Goal: Task Accomplishment & Management: Manage account settings

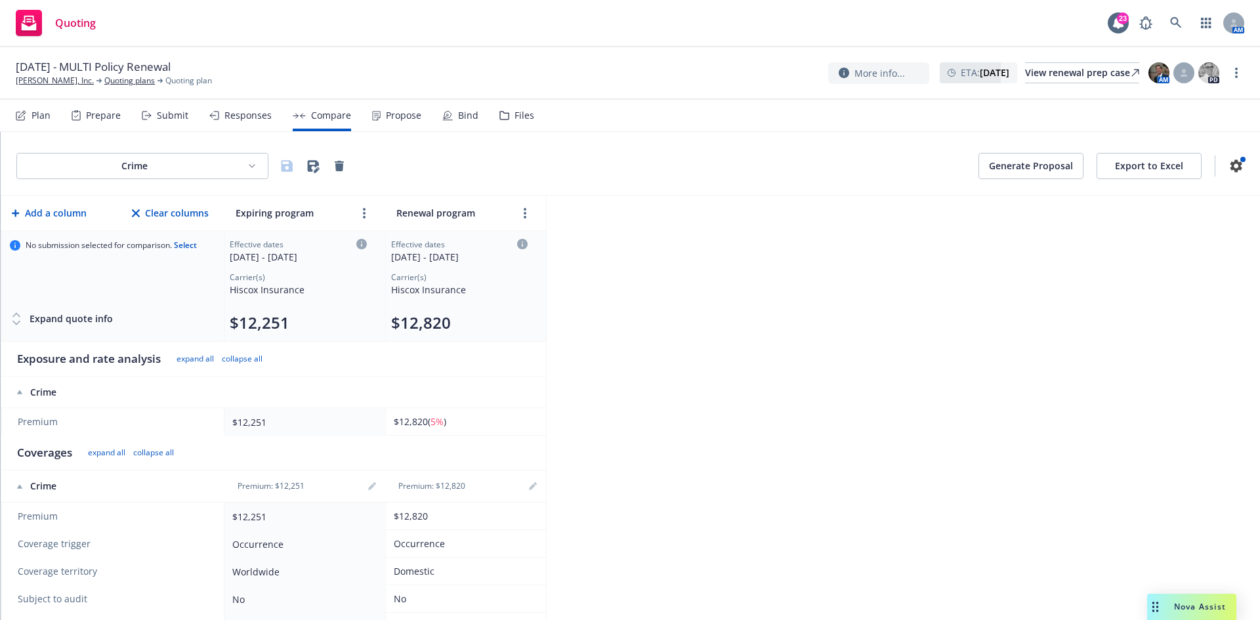
click at [149, 168] on html "Quoting 23 AM [DATE] - MULTI Policy Renewal [PERSON_NAME], Inc. Quoting plans Q…" at bounding box center [630, 310] width 1260 height 620
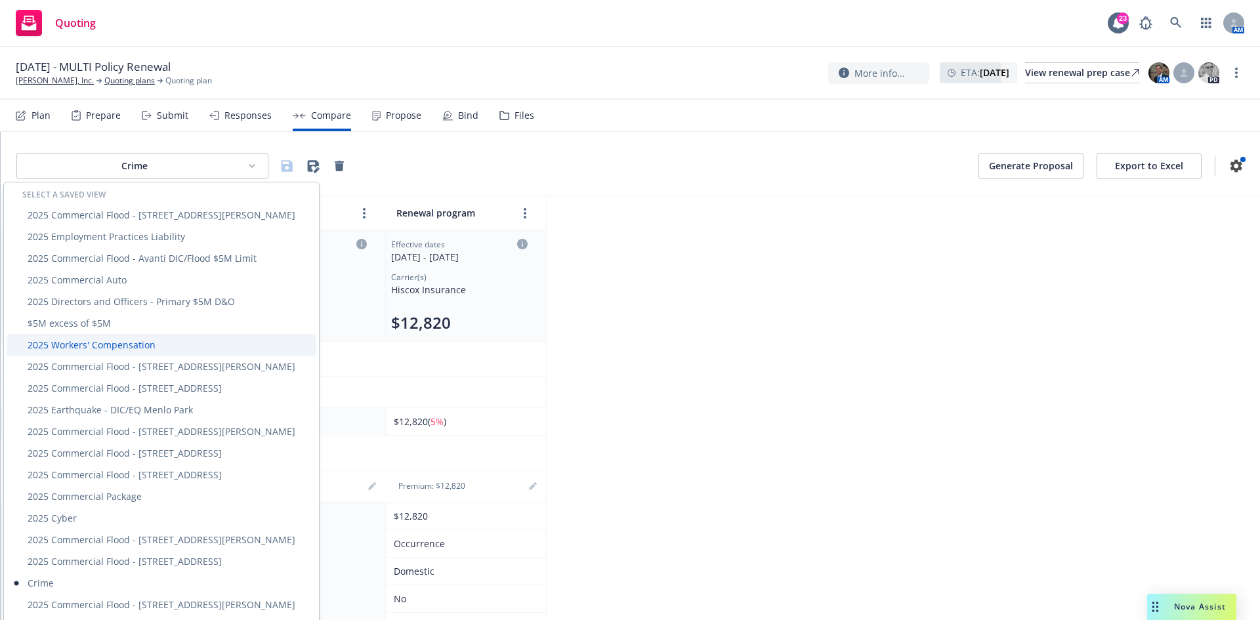
click at [122, 336] on div "2025 Workers' Compensation" at bounding box center [162, 345] width 310 height 22
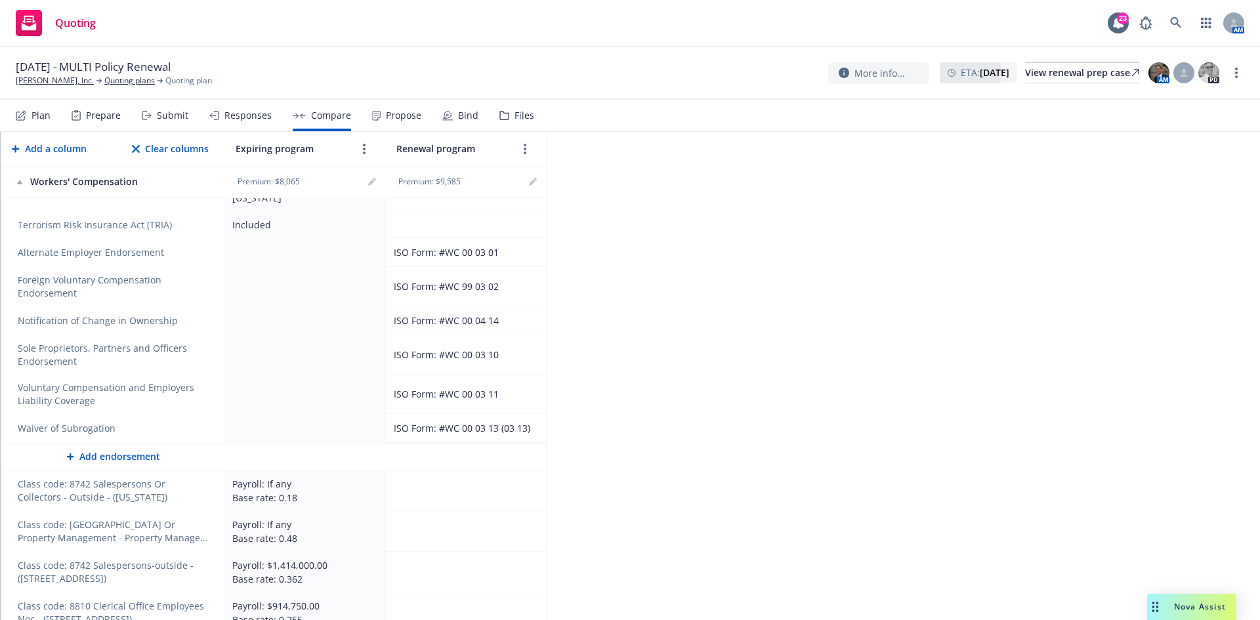
scroll to position [595, 0]
click at [532, 184] on icon "editPencil" at bounding box center [532, 182] width 7 height 7
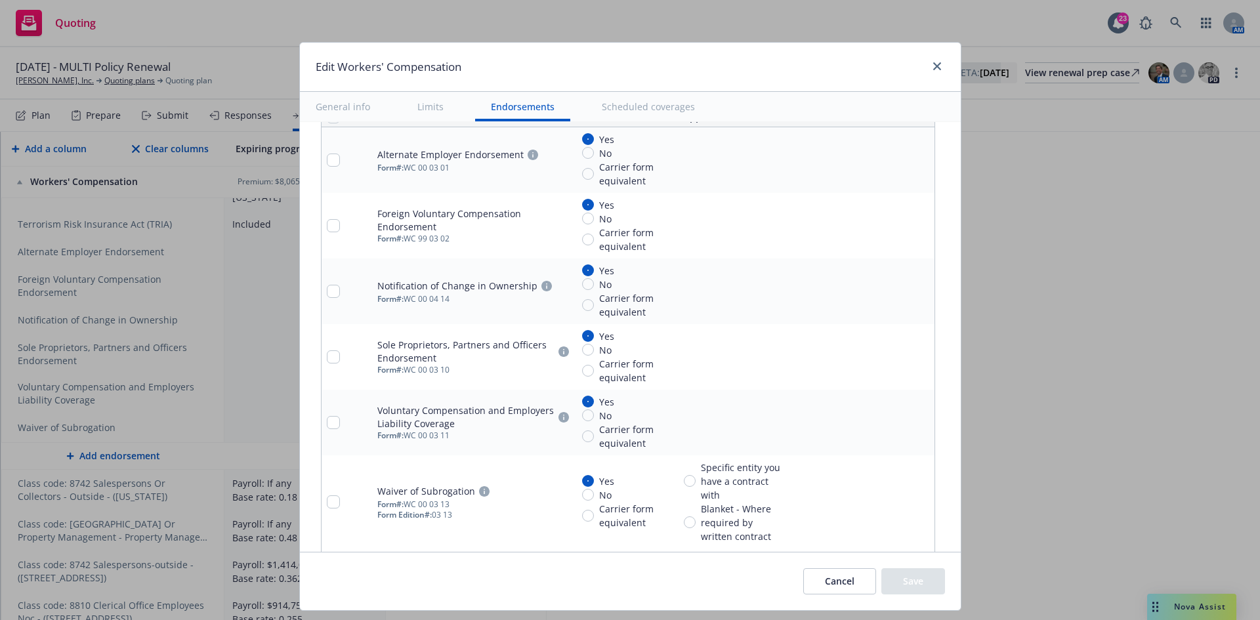
type textarea "x"
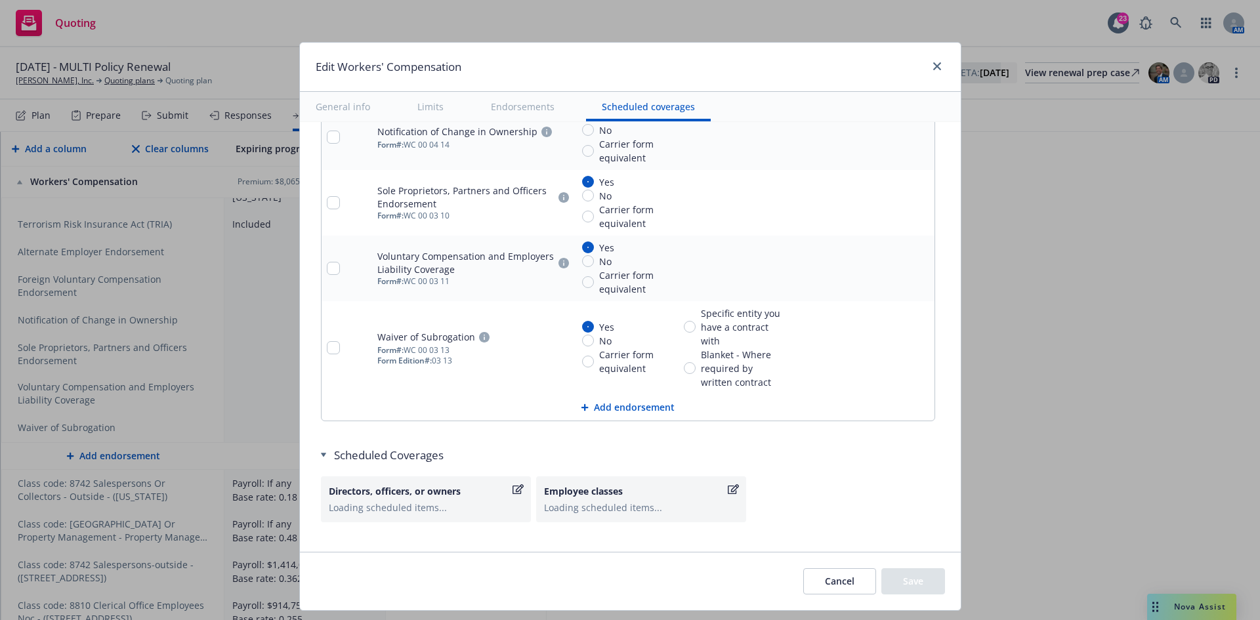
scroll to position [1743, 0]
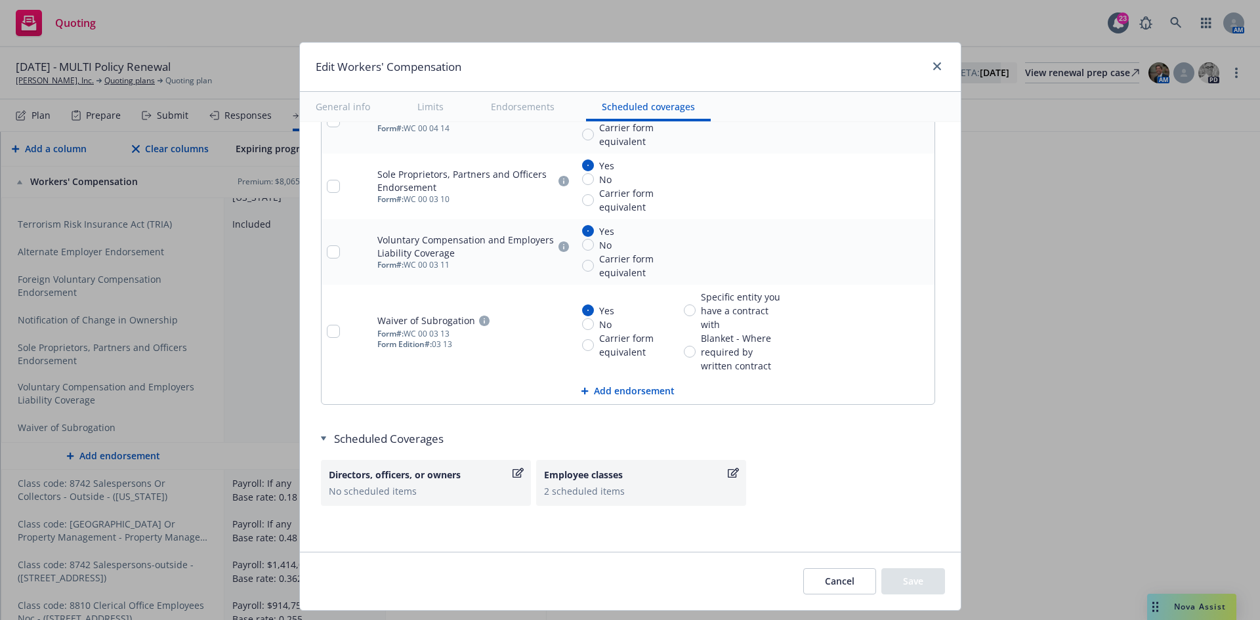
click at [693, 478] on div "Employee classes" at bounding box center [634, 475] width 181 height 14
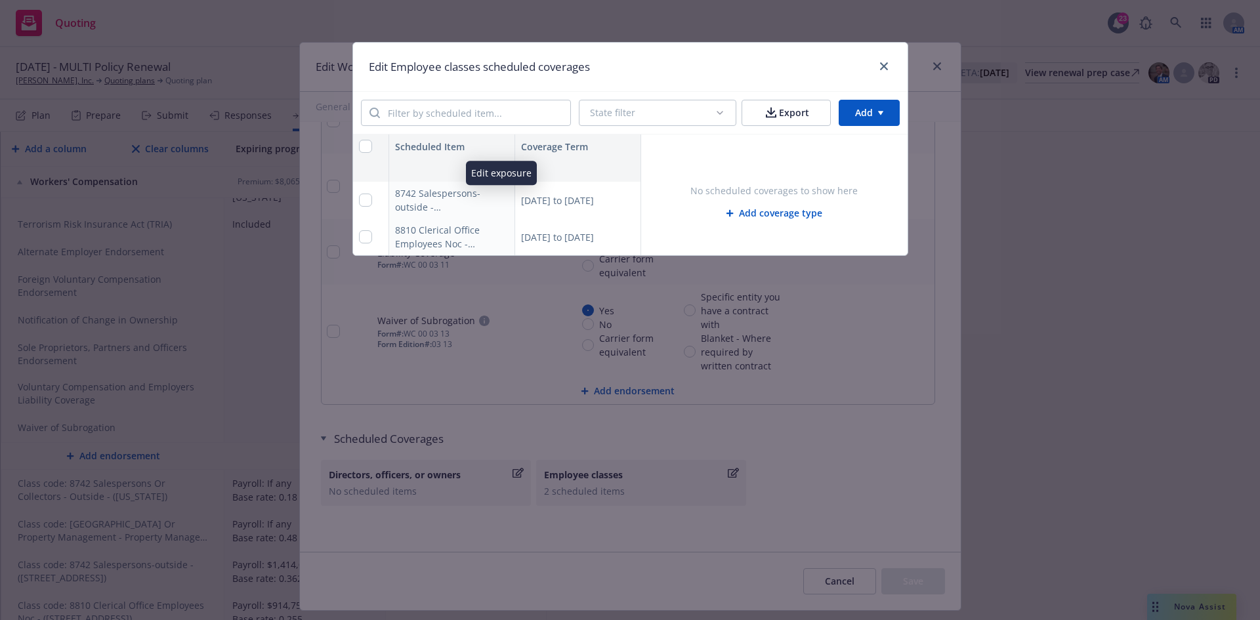
click at [502, 198] on icon "button" at bounding box center [501, 200] width 8 height 8
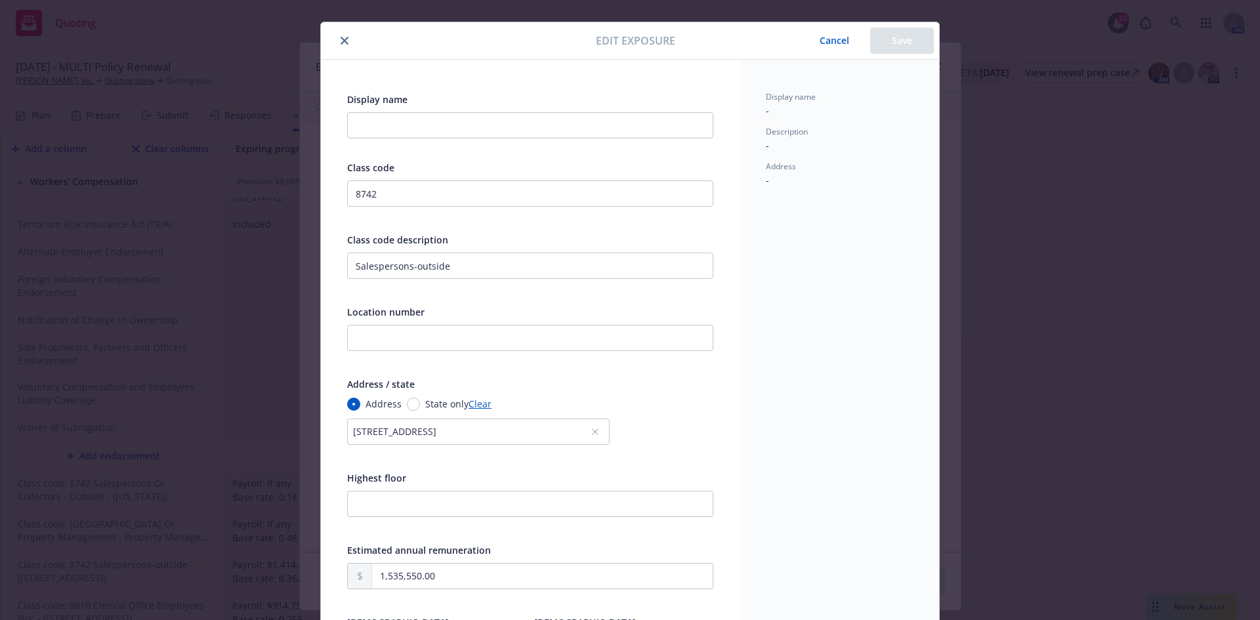
scroll to position [0, 0]
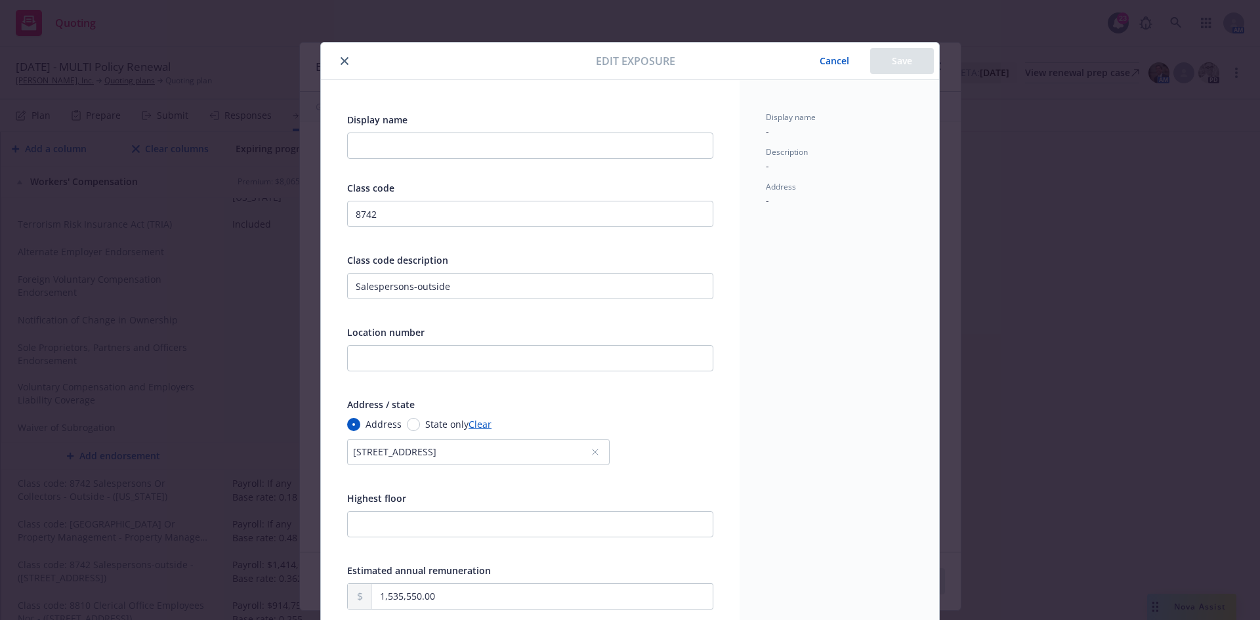
click at [341, 61] on icon "close" at bounding box center [345, 61] width 8 height 8
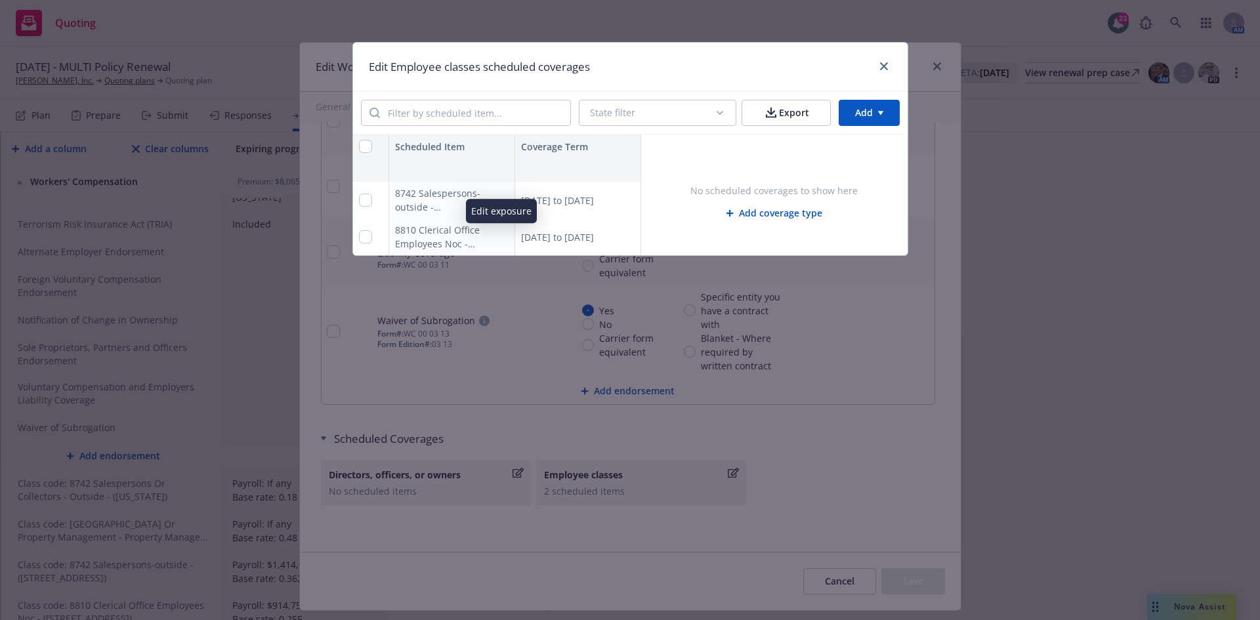
click at [505, 238] on icon "button" at bounding box center [501, 237] width 8 height 8
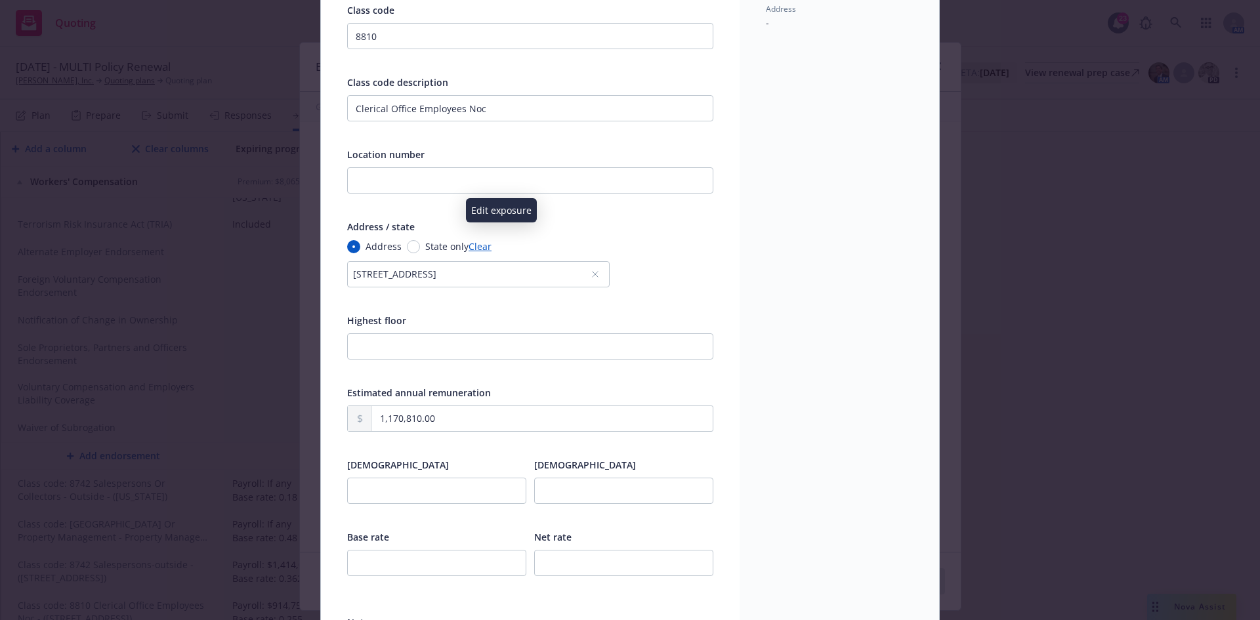
scroll to position [197, 0]
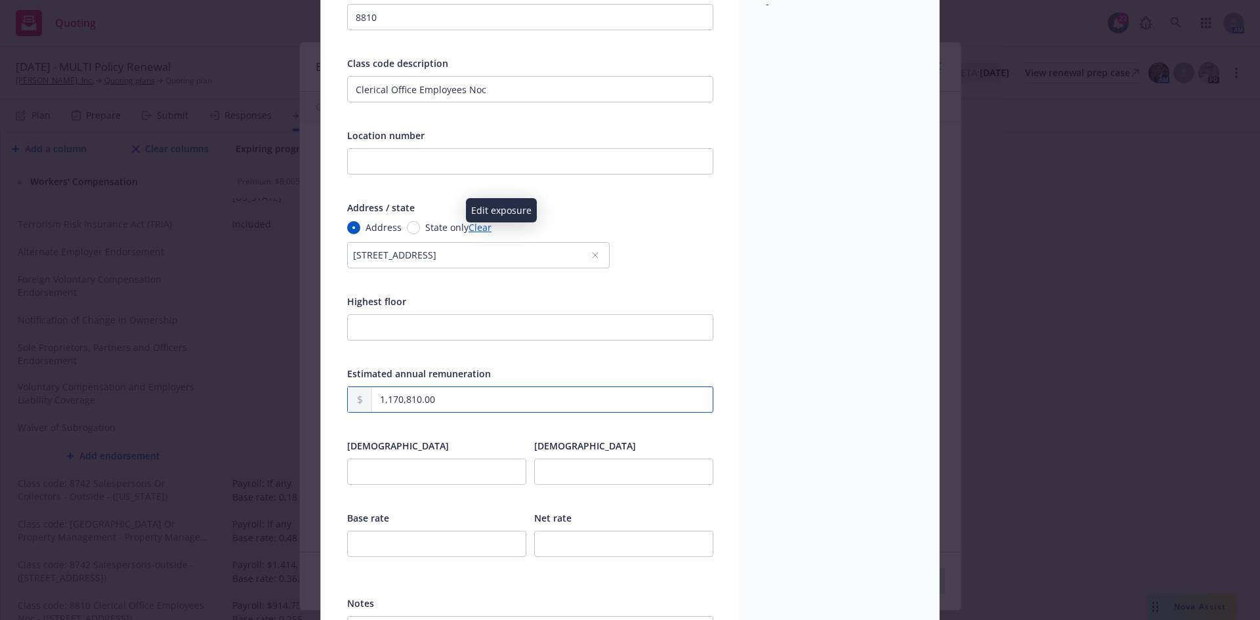
click at [441, 396] on input "1,170,810.00" at bounding box center [542, 399] width 341 height 25
drag, startPoint x: 415, startPoint y: 399, endPoint x: 366, endPoint y: 400, distance: 49.9
click at [366, 400] on div "1,170,810.00" at bounding box center [530, 400] width 366 height 26
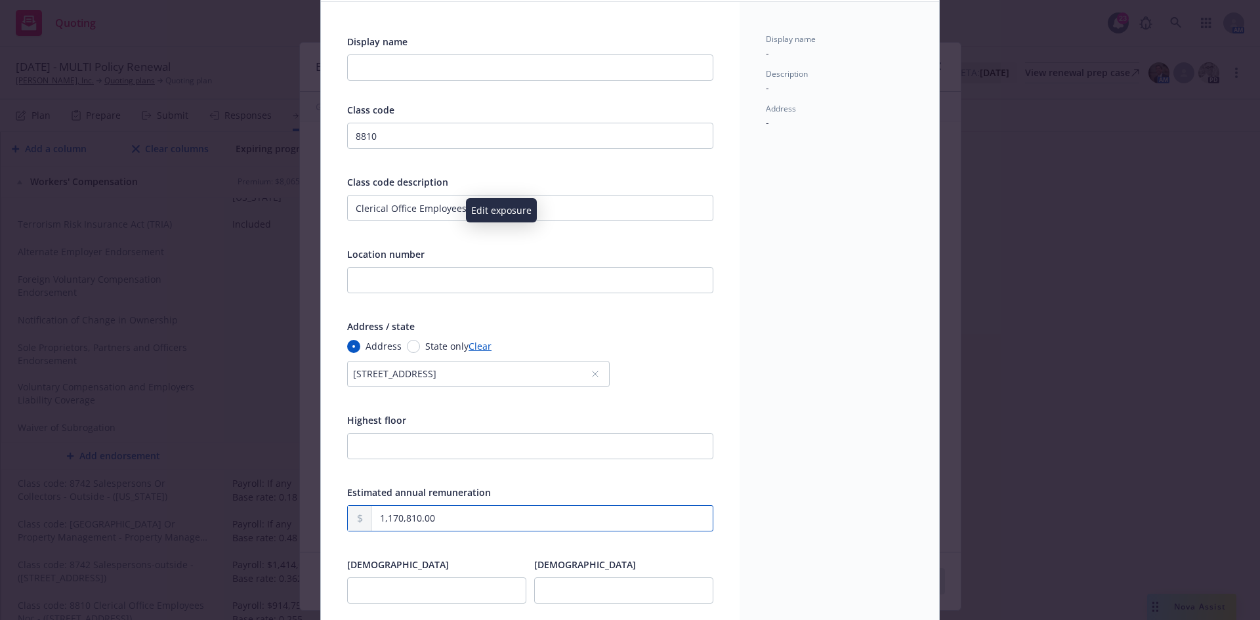
scroll to position [0, 0]
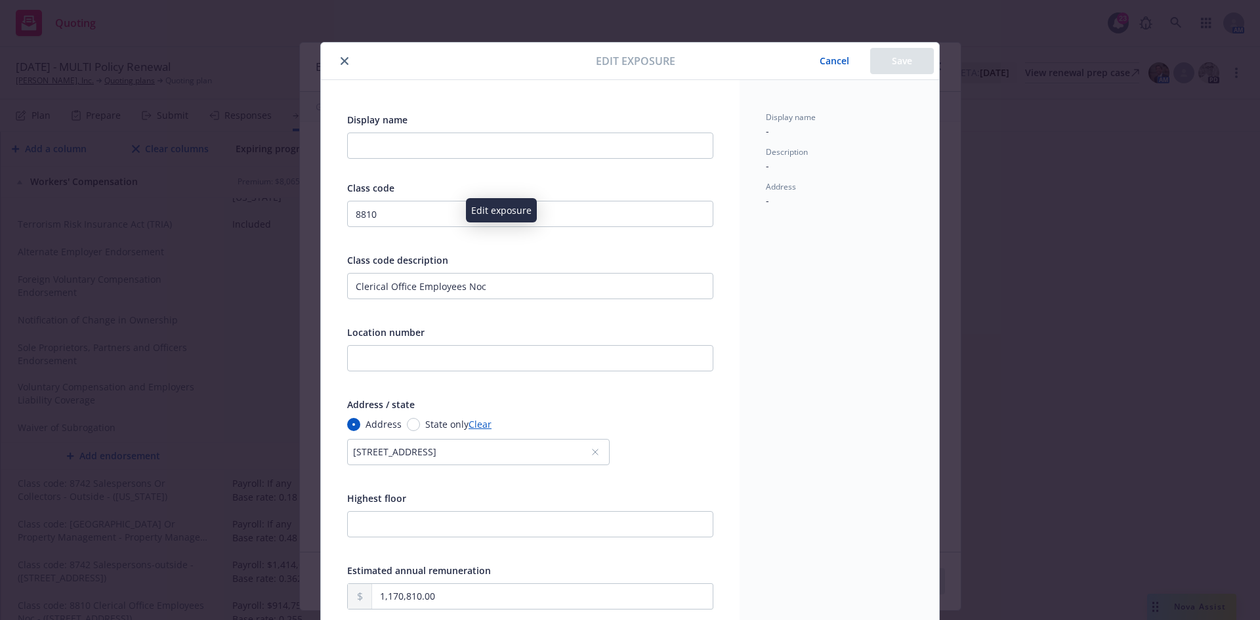
click at [341, 58] on icon "close" at bounding box center [345, 61] width 8 height 8
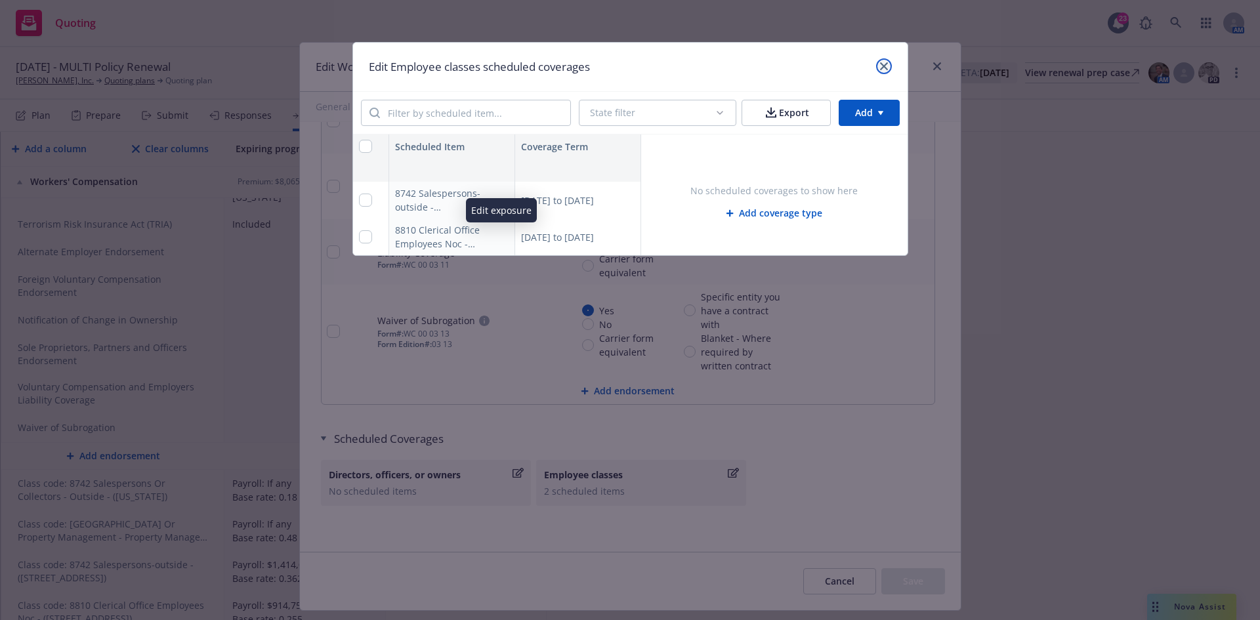
click at [878, 66] on link "close" at bounding box center [884, 66] width 16 height 16
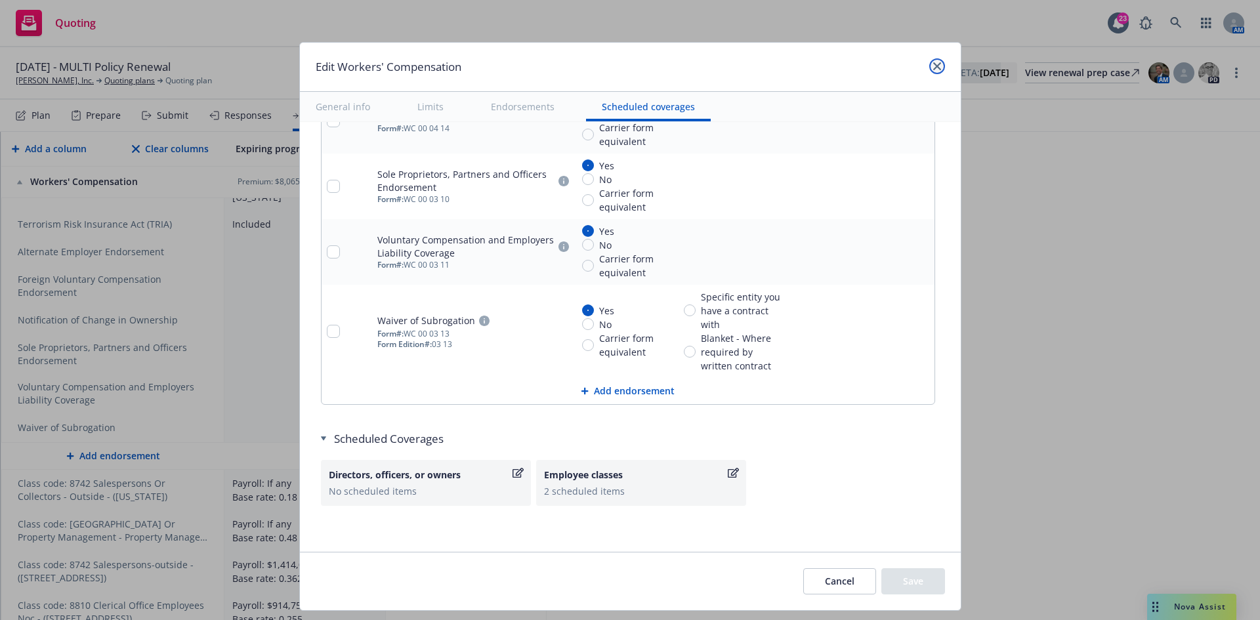
click at [930, 66] on link "close" at bounding box center [937, 66] width 16 height 16
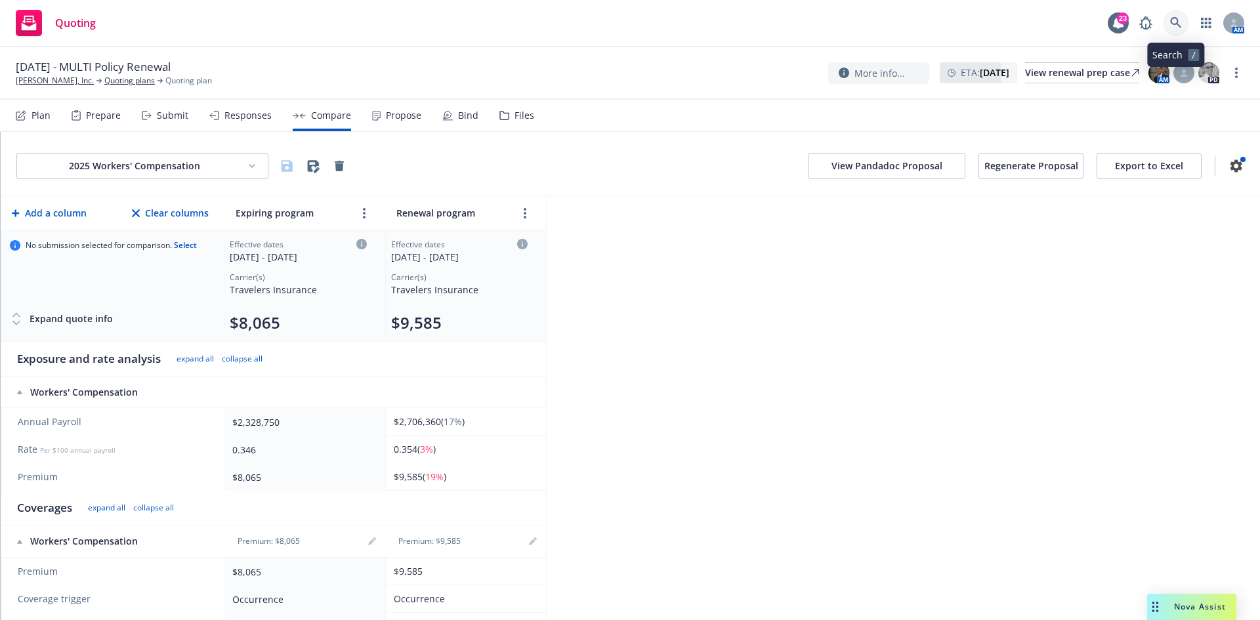
click at [1177, 22] on icon at bounding box center [1175, 22] width 11 height 11
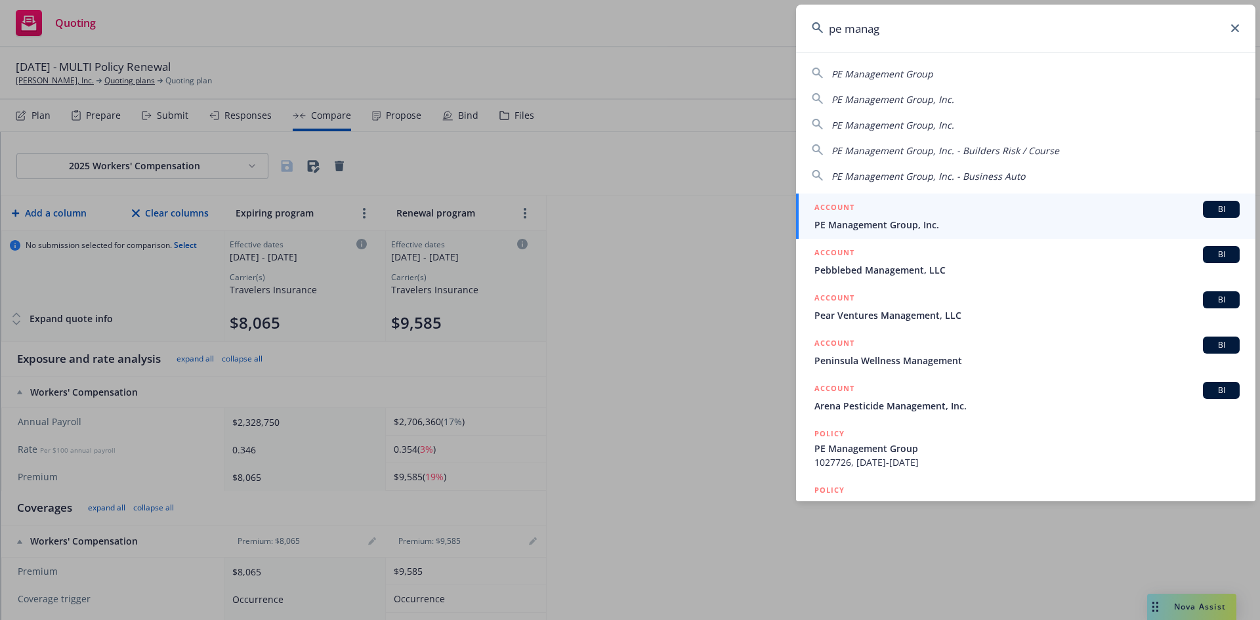
type input "pe manag"
click at [919, 228] on span "PE Management Group, Inc." at bounding box center [1027, 225] width 425 height 14
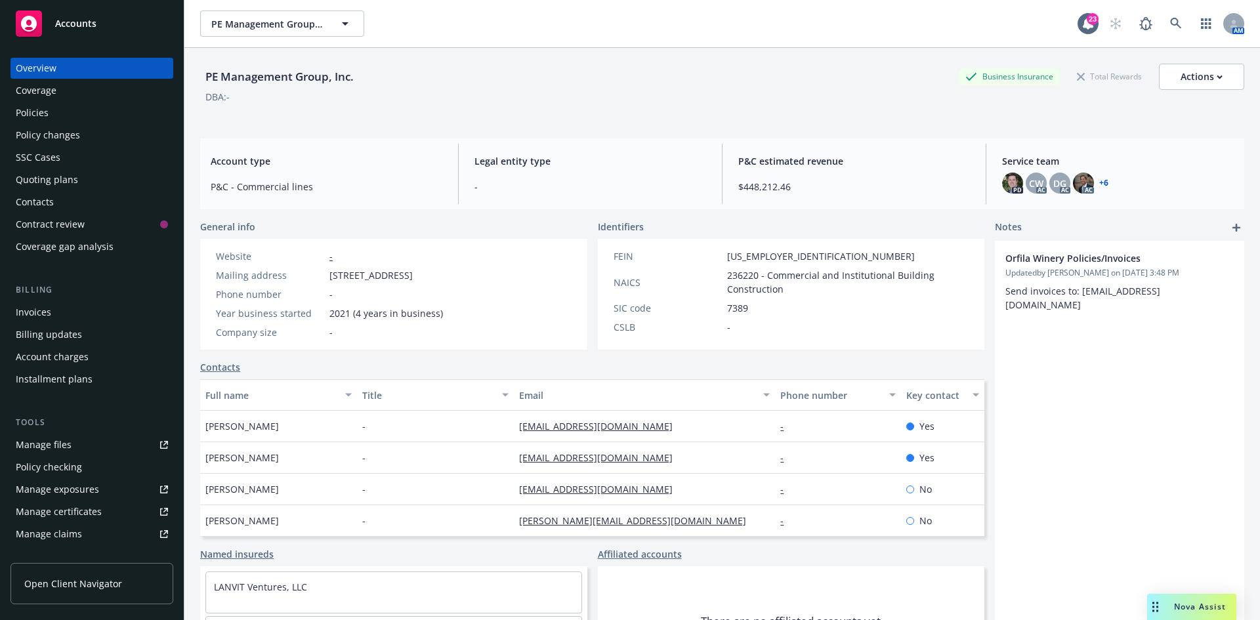
click at [48, 114] on div "Policies" at bounding box center [92, 112] width 152 height 21
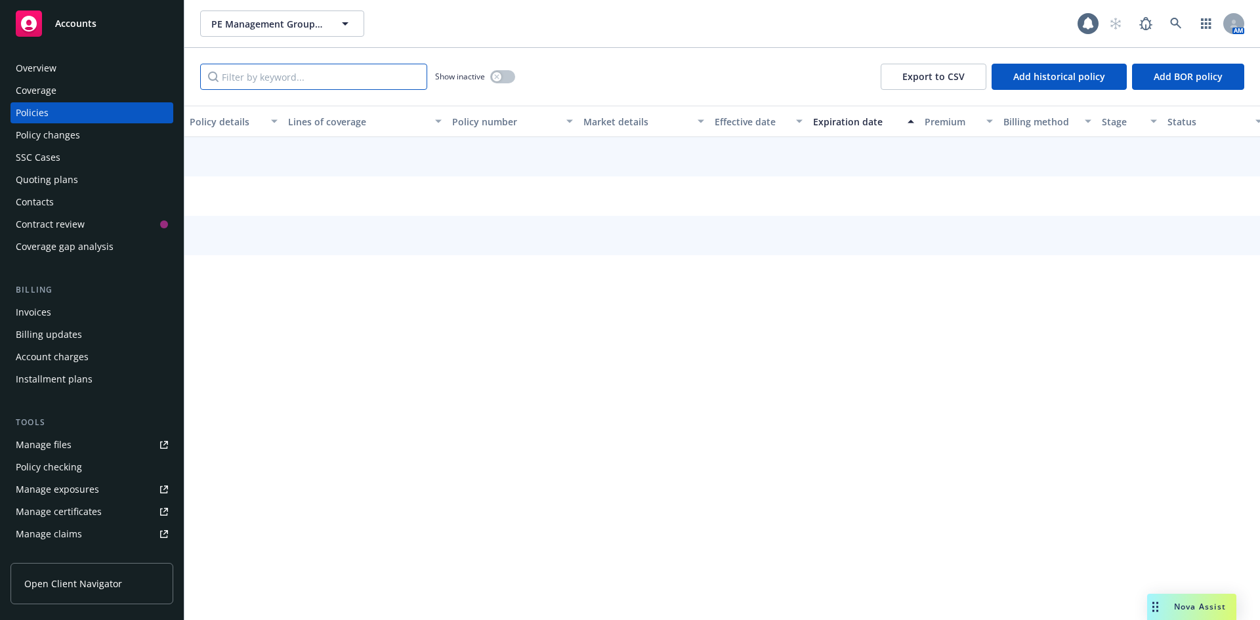
click at [295, 79] on input "Filter by keyword..." at bounding box center [313, 77] width 227 height 26
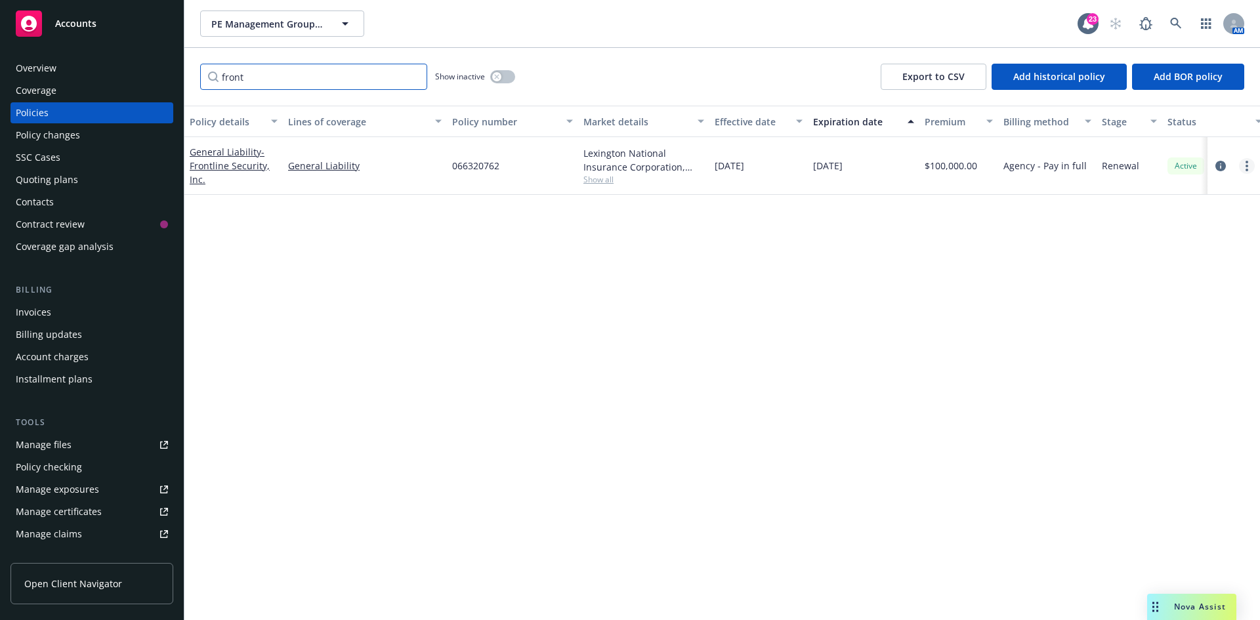
type input "front"
click at [1246, 165] on circle "more" at bounding box center [1247, 166] width 3 height 3
click at [1163, 249] on link "End policy" at bounding box center [1177, 245] width 154 height 26
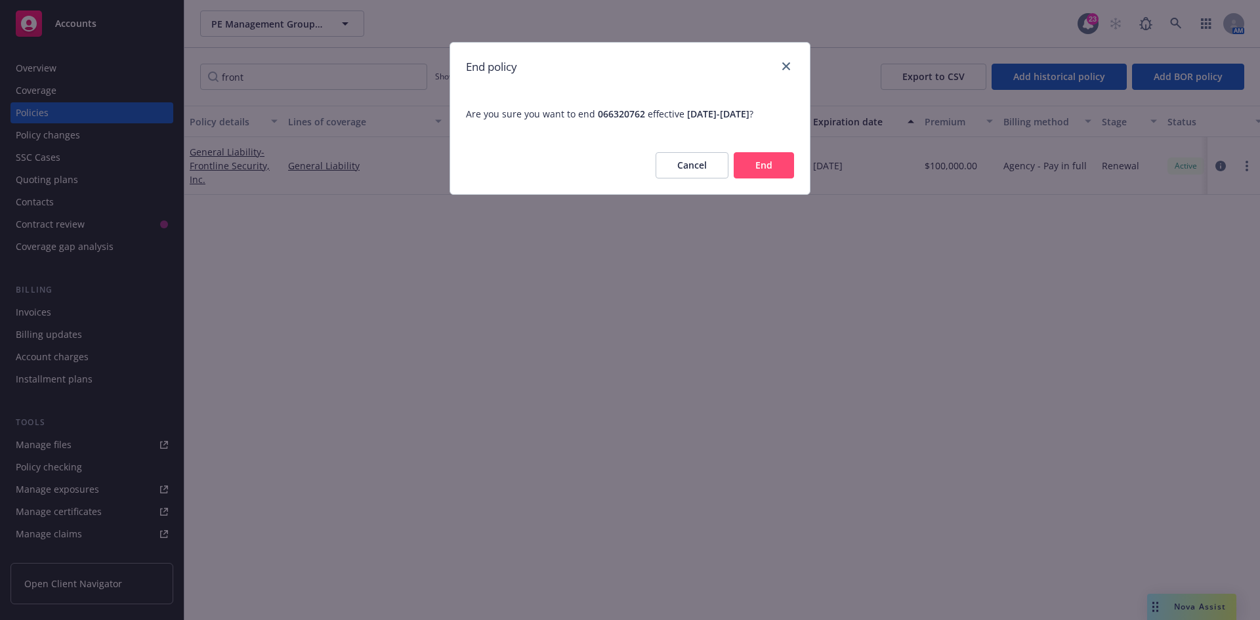
click at [684, 165] on button "Cancel" at bounding box center [692, 165] width 73 height 26
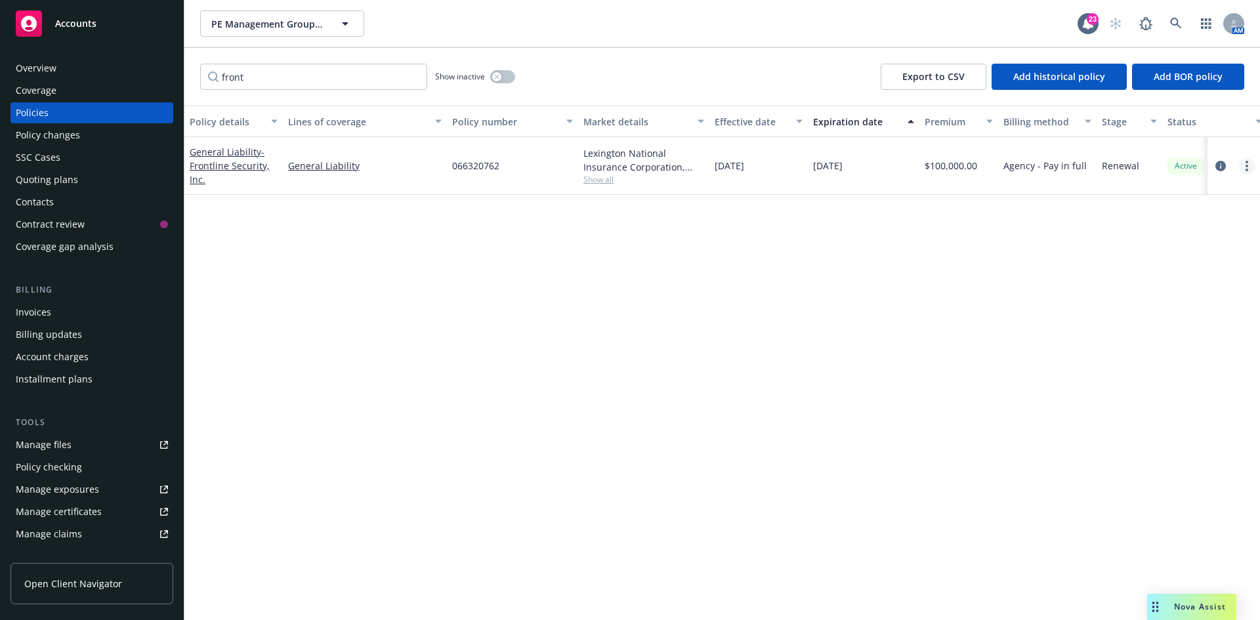
click at [1251, 167] on link "more" at bounding box center [1247, 166] width 16 height 16
click at [1250, 167] on link "more" at bounding box center [1247, 166] width 16 height 16
click at [92, 103] on div "Policies" at bounding box center [92, 112] width 152 height 21
click at [1248, 165] on circle "more" at bounding box center [1247, 166] width 3 height 3
click at [1143, 241] on link "End policy" at bounding box center [1177, 245] width 154 height 26
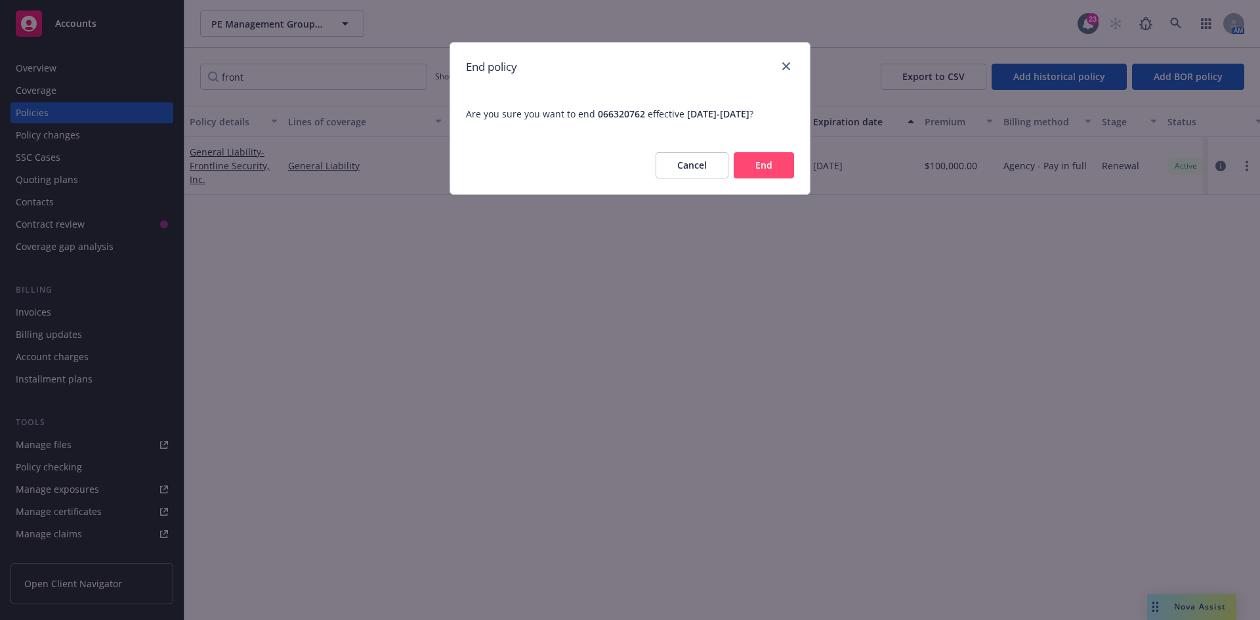
click at [773, 167] on button "End" at bounding box center [764, 165] width 60 height 26
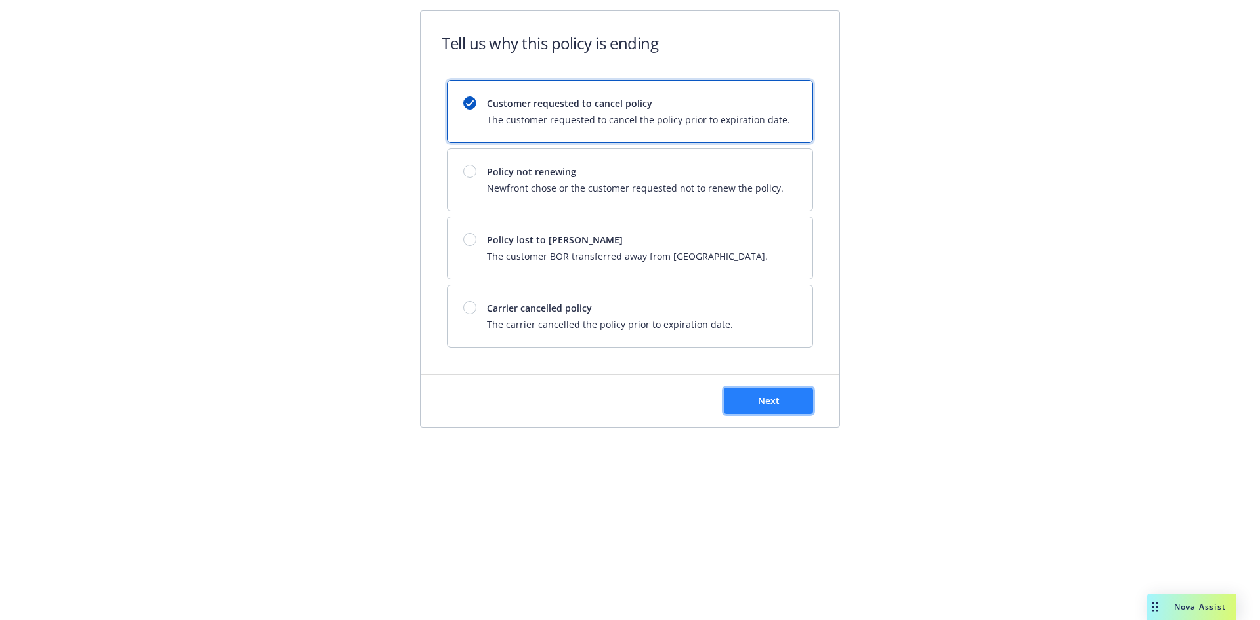
click at [763, 394] on span "Next" at bounding box center [769, 400] width 22 height 12
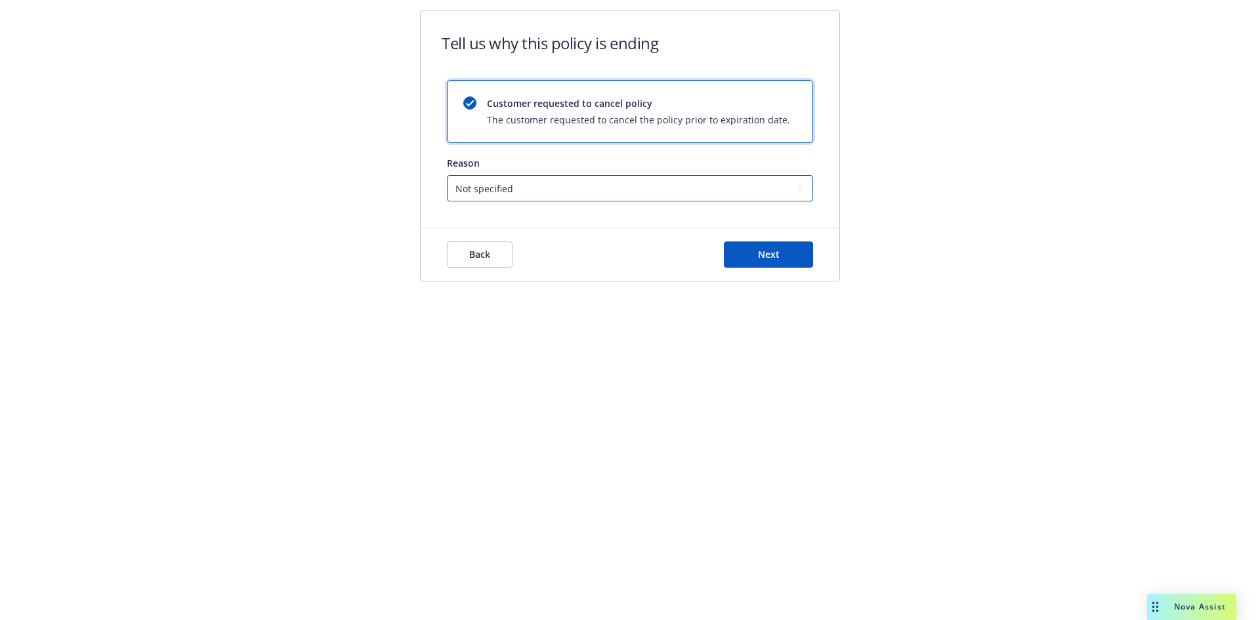
click at [605, 186] on select "Not specified Service Pricing Buyer change M&A, Bankruptcy, or Out of business …" at bounding box center [630, 188] width 366 height 26
click at [447, 175] on select "Not specified Service Pricing Buyer change M&A, Bankruptcy, or Out of business …" at bounding box center [630, 188] width 366 height 26
drag, startPoint x: 719, startPoint y: 251, endPoint x: 733, endPoint y: 252, distance: 13.8
click at [726, 251] on div "Back Next" at bounding box center [630, 255] width 366 height 26
click at [761, 257] on span "Next" at bounding box center [769, 254] width 22 height 12
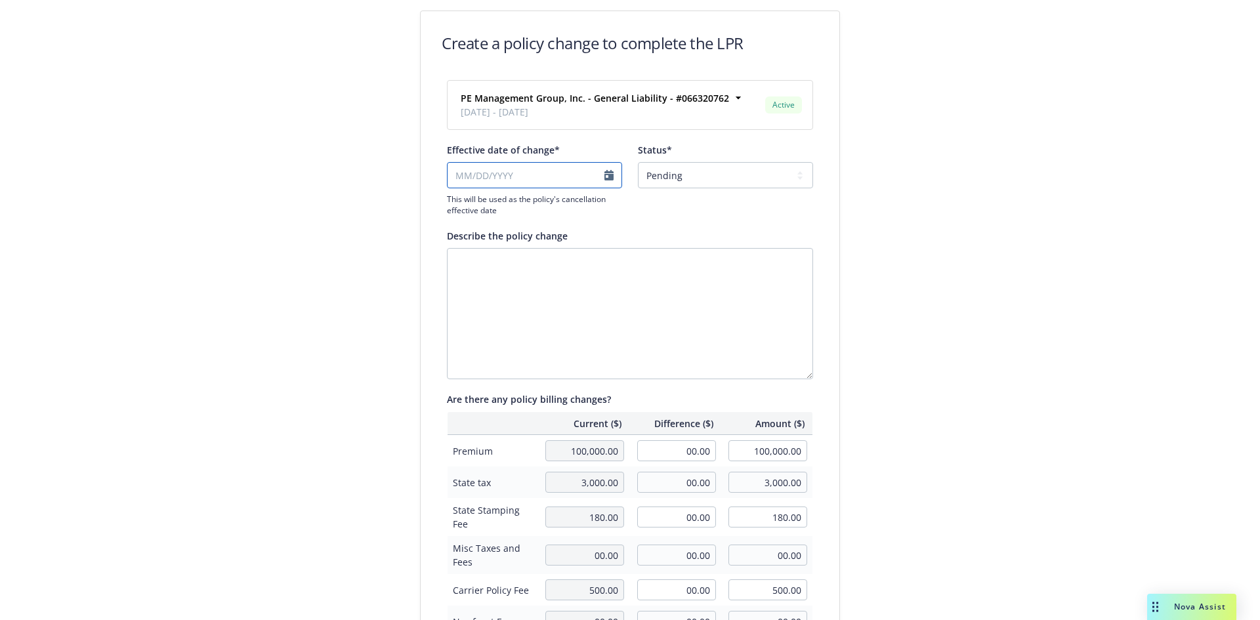
click at [605, 175] on input "Effective date of change*" at bounding box center [534, 175] width 175 height 26
select select "September"
select select "2025"
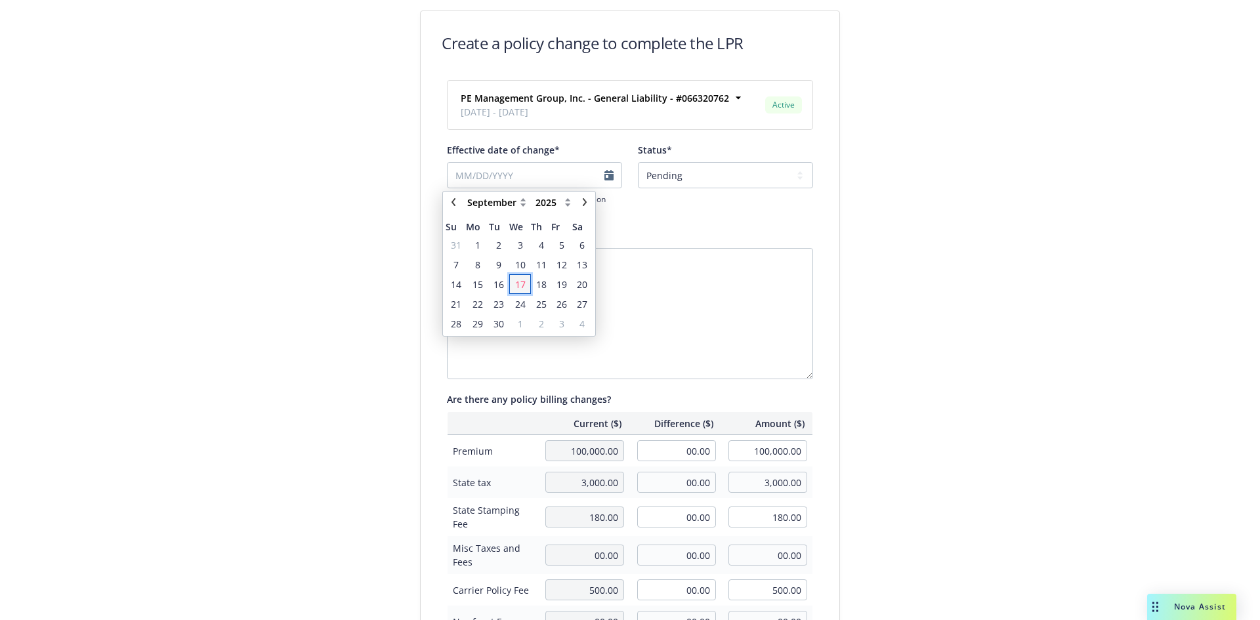
click at [523, 282] on span "17" at bounding box center [520, 285] width 11 height 14
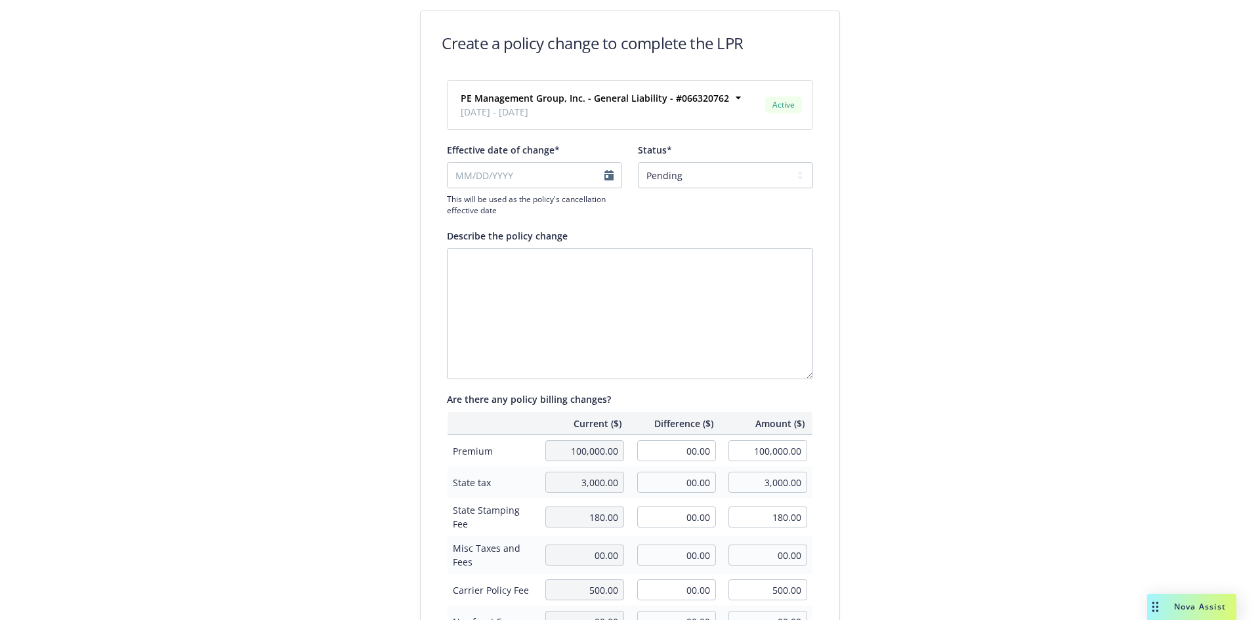
type input "09/17/2025"
click at [733, 173] on select "Pending Confirmed" at bounding box center [725, 175] width 175 height 26
click at [879, 209] on div "Create a policy change to complete the LPR PE Management Group, Inc. - General …" at bounding box center [630, 450] width 1260 height 900
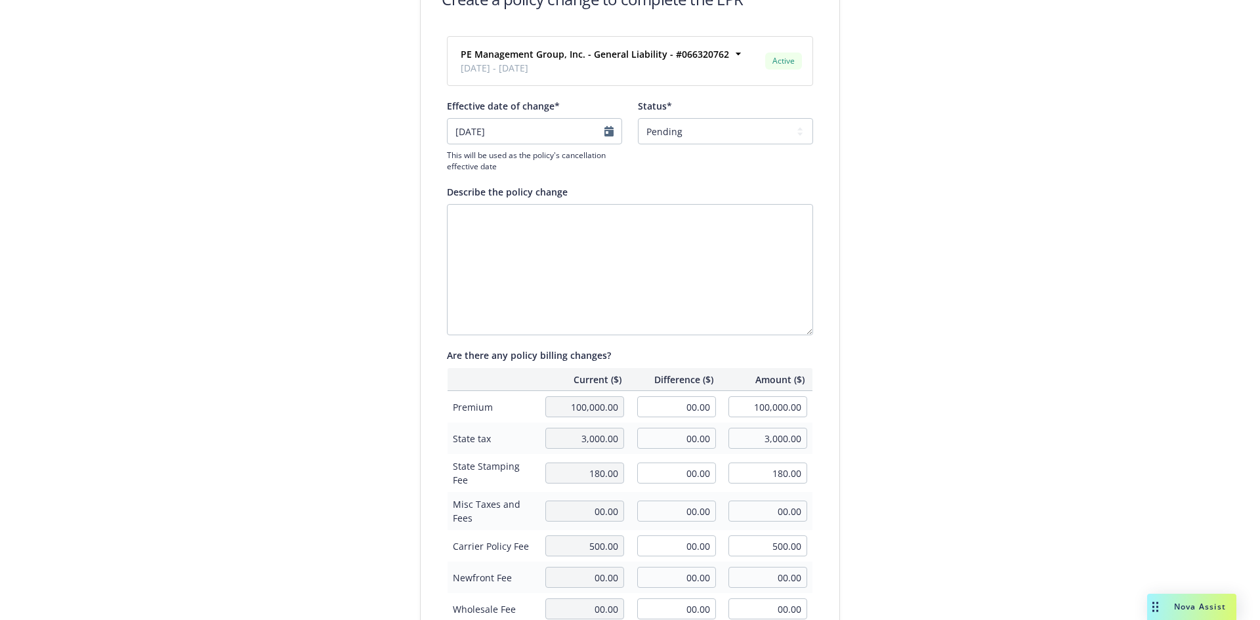
scroll to position [66, 0]
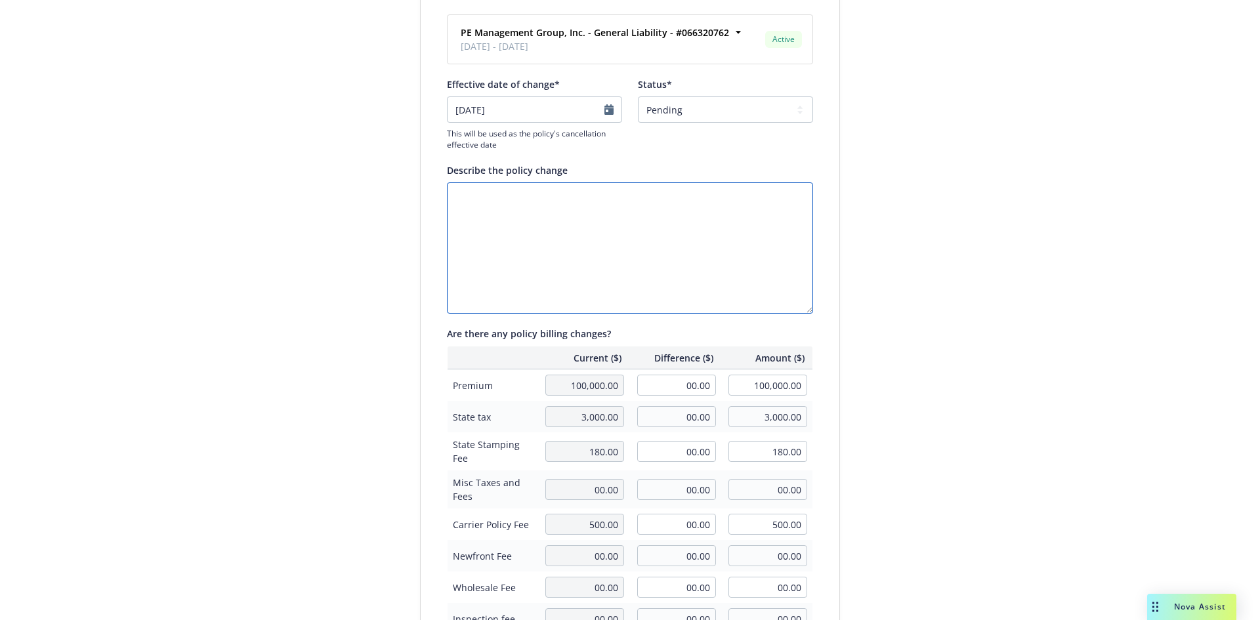
click at [512, 213] on textarea "Describe the policy change" at bounding box center [630, 247] width 366 height 131
click at [591, 200] on textarea "Cancelling Frontline's GL Policy; insured Request" at bounding box center [630, 247] width 366 height 131
drag, startPoint x: 673, startPoint y: 32, endPoint x: 719, endPoint y: 34, distance: 46.0
click at [719, 34] on strong "PE Management Group, Inc. - General Liability - #066320762" at bounding box center [595, 32] width 268 height 12
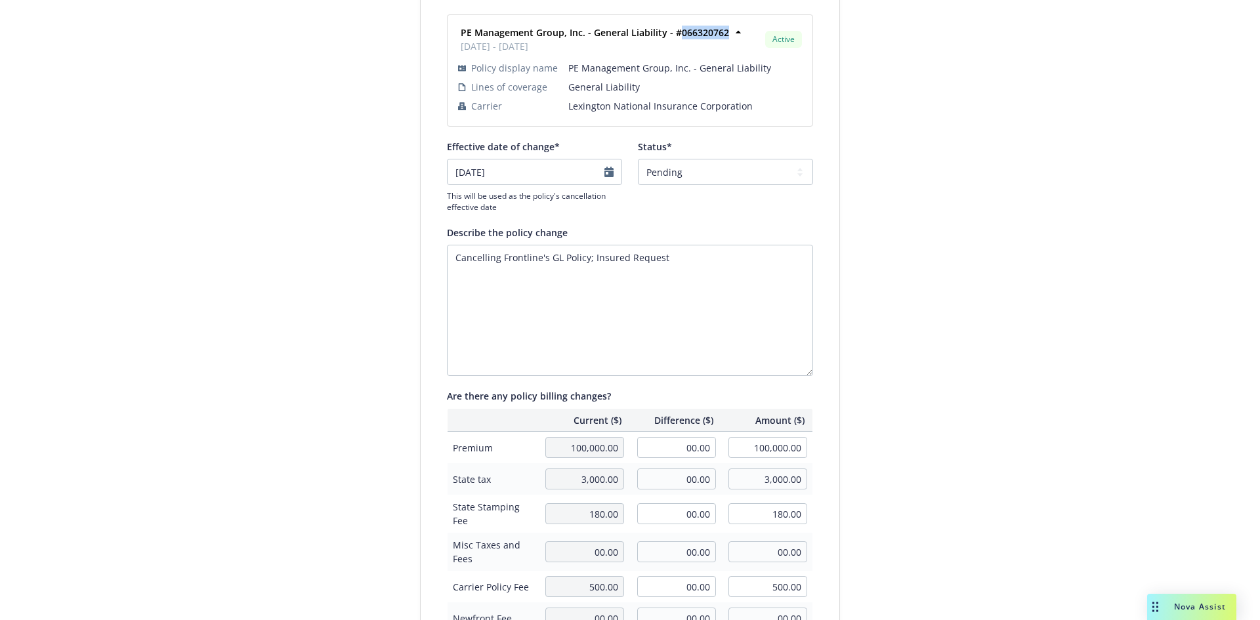
copy strong "066320762"
click at [483, 280] on textarea "Cancelling Frontline's GL Policy; Insured Request" at bounding box center [630, 310] width 366 height 131
paste textarea "066320762"
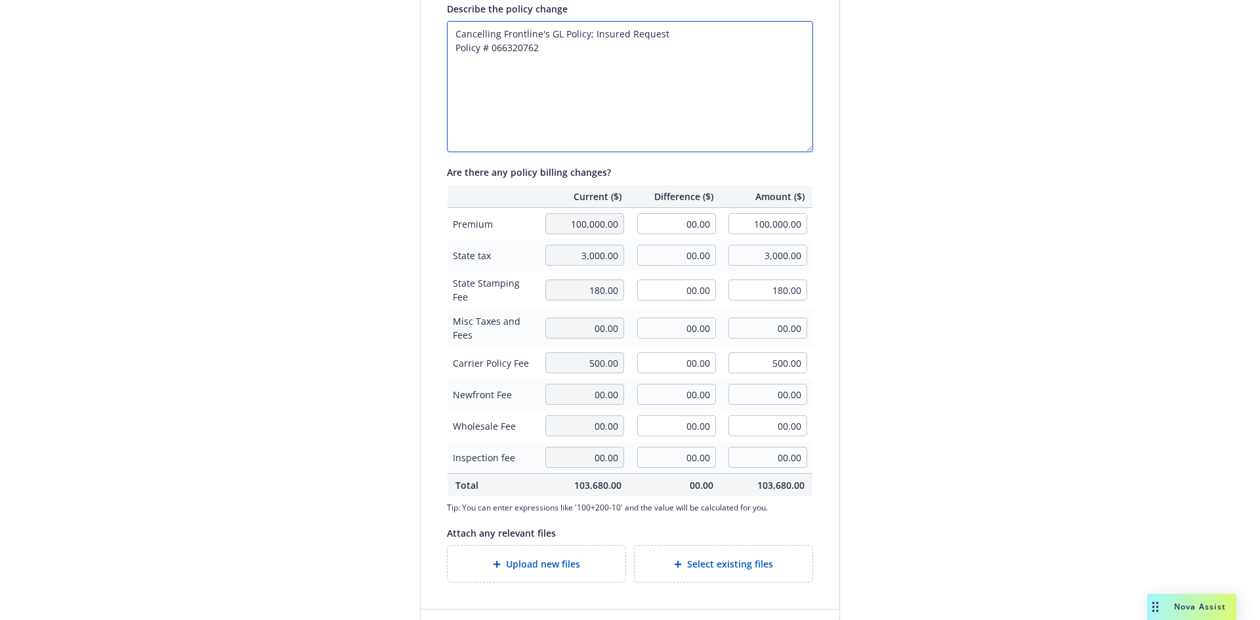
scroll to position [343, 0]
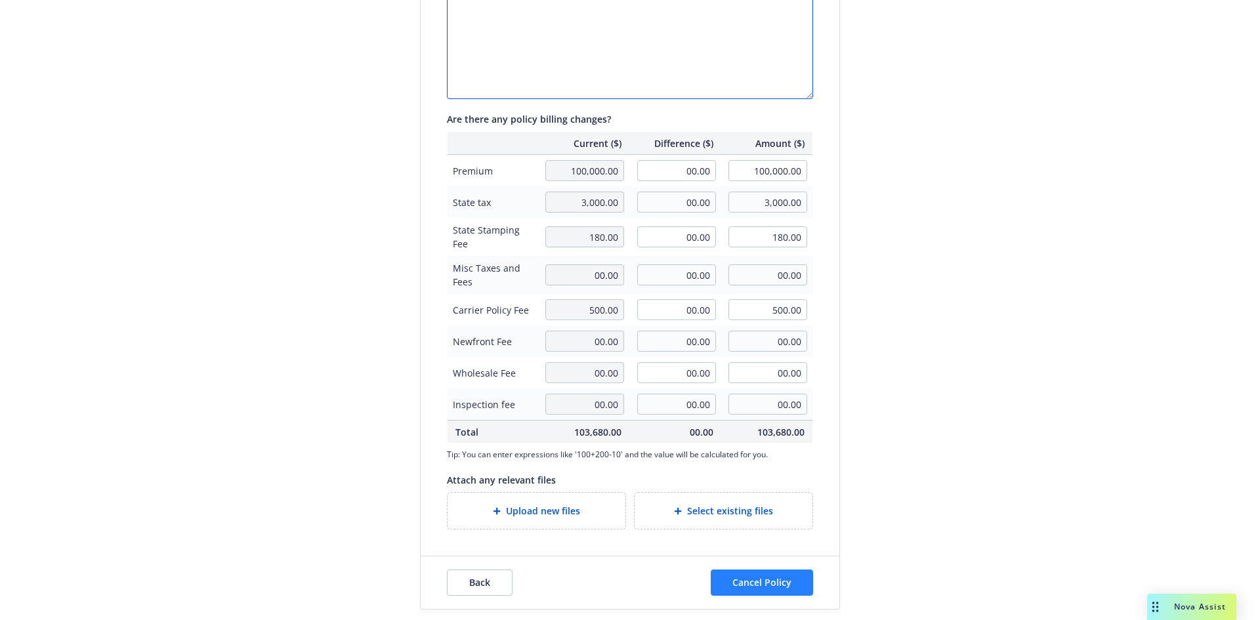
type textarea "Cancelling Frontline's GL Policy; Insured Request Policy # 066320762"
click at [742, 583] on span "Cancel Policy" at bounding box center [761, 582] width 59 height 12
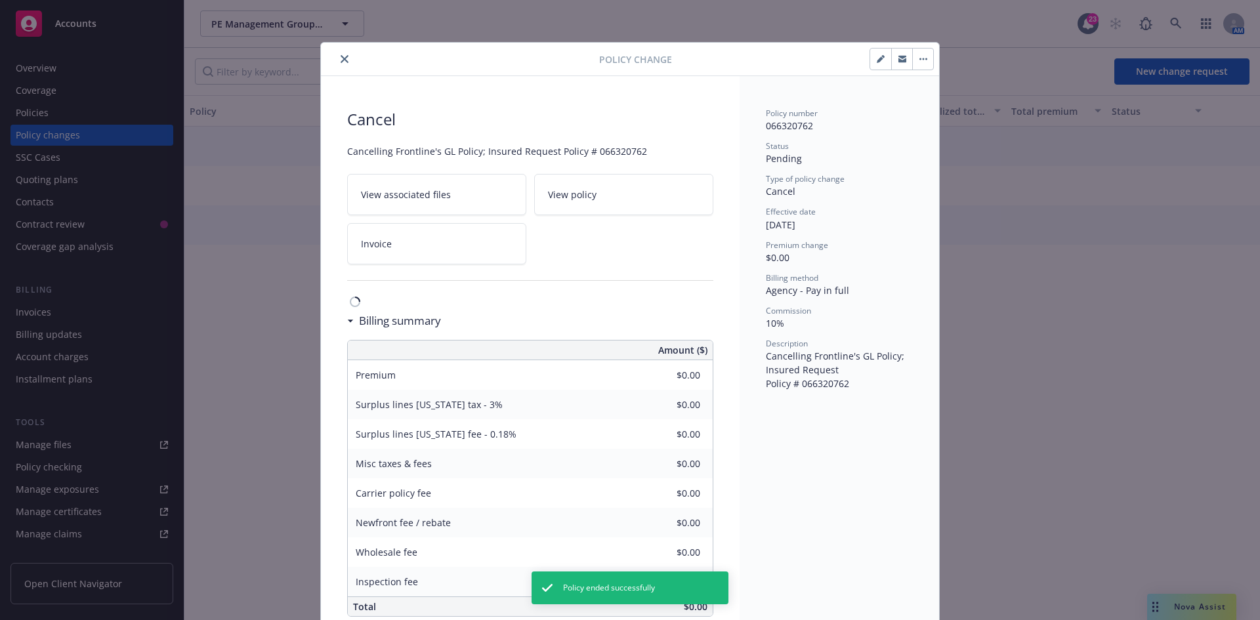
scroll to position [25, 0]
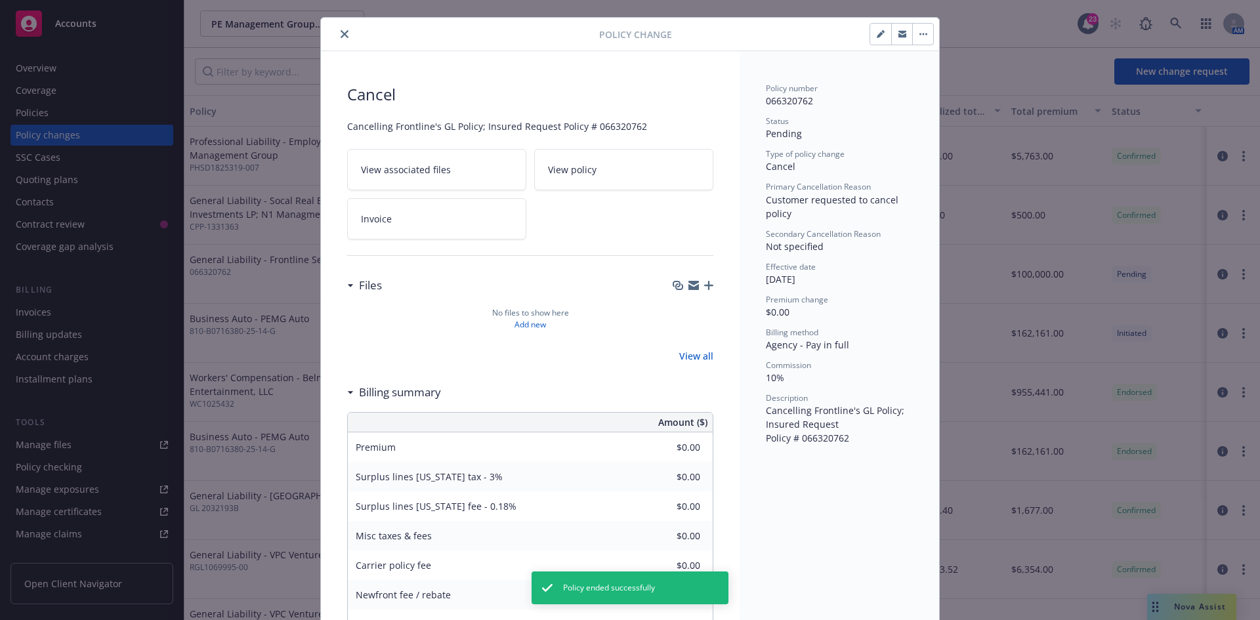
click at [920, 33] on icon "button" at bounding box center [924, 34] width 8 height 3
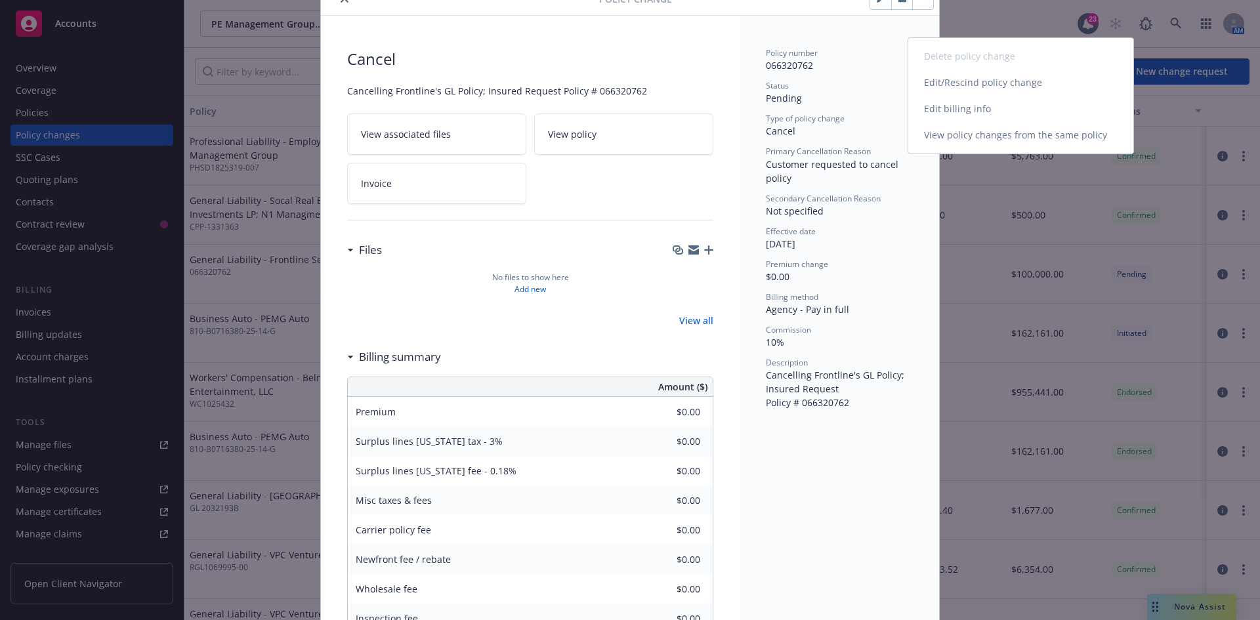
scroll to position [0, 0]
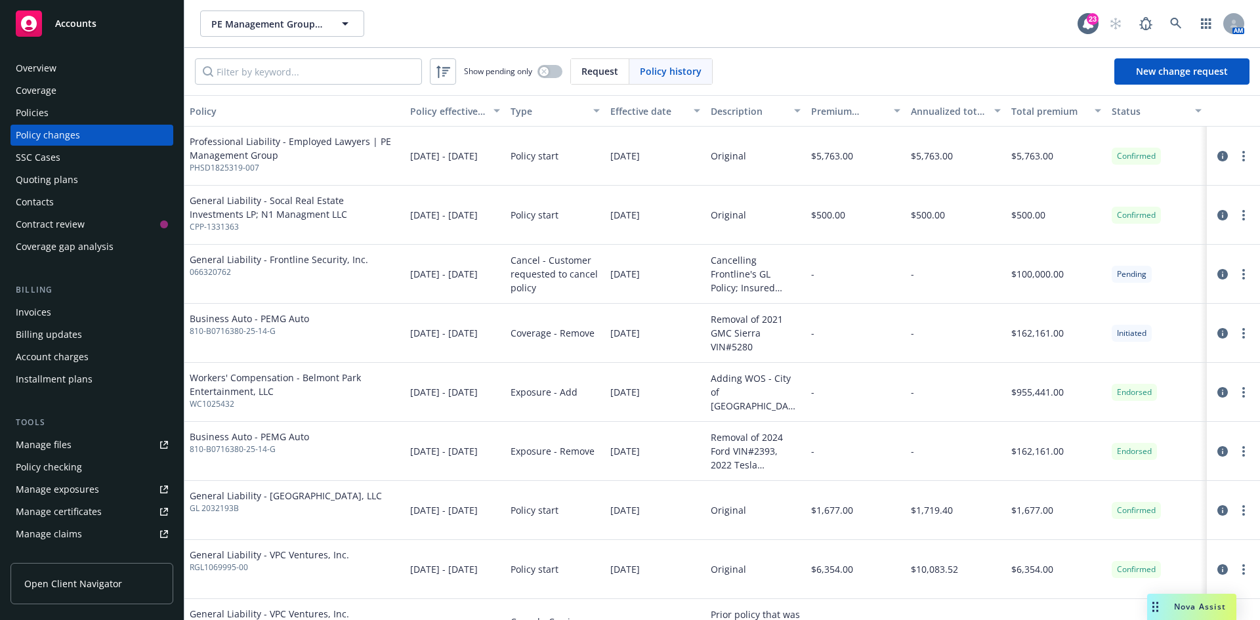
click at [1187, 609] on span "Nova Assist" at bounding box center [1200, 606] width 52 height 11
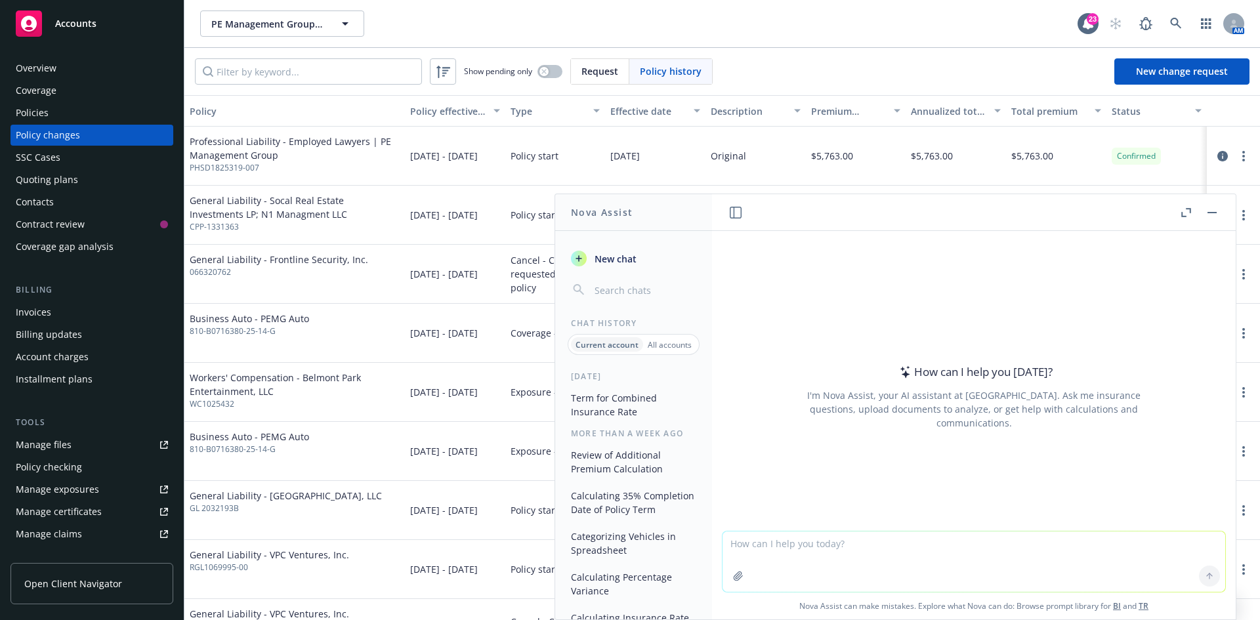
click at [960, 547] on textarea at bounding box center [974, 562] width 503 height 60
type textarea "How can I generate a LPR to send to an Insured for signature?"
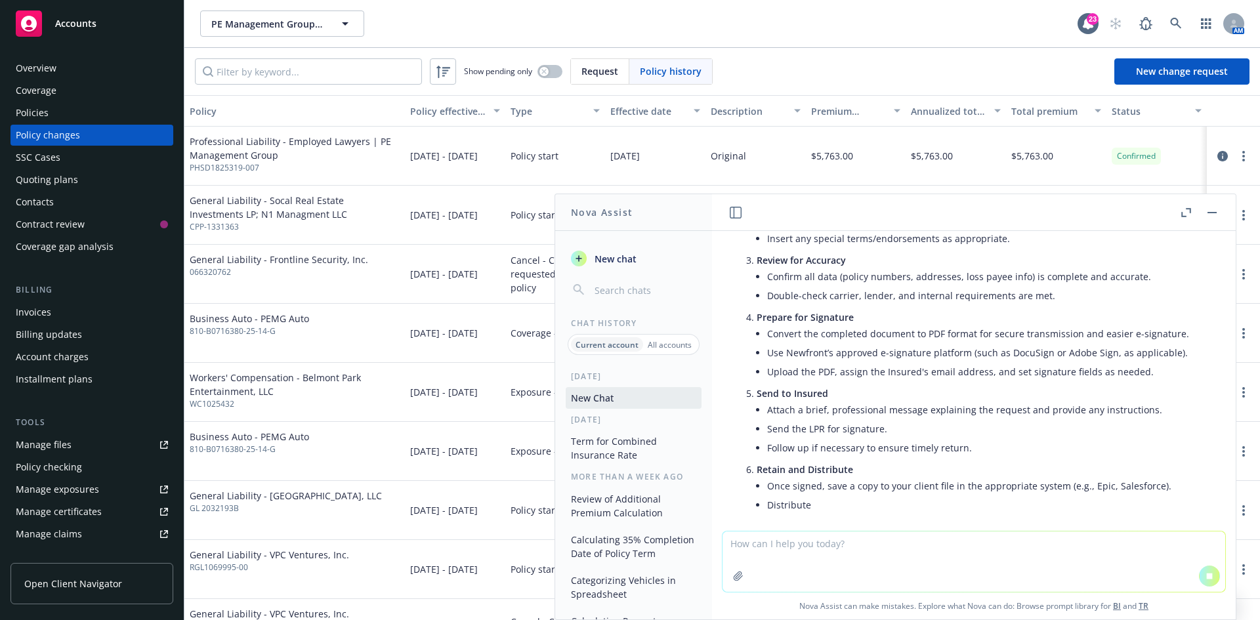
scroll to position [258, 0]
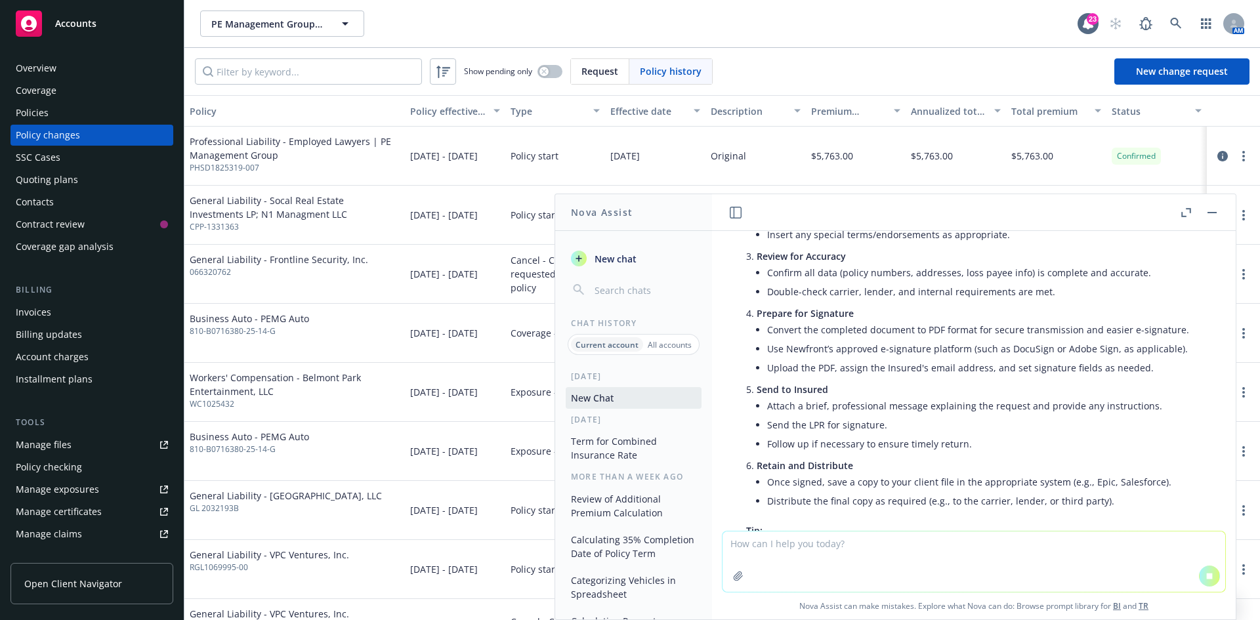
click at [609, 9] on div "PE Management Group, Inc. PE Management Group, Inc. 23 AM" at bounding box center [722, 23] width 1076 height 47
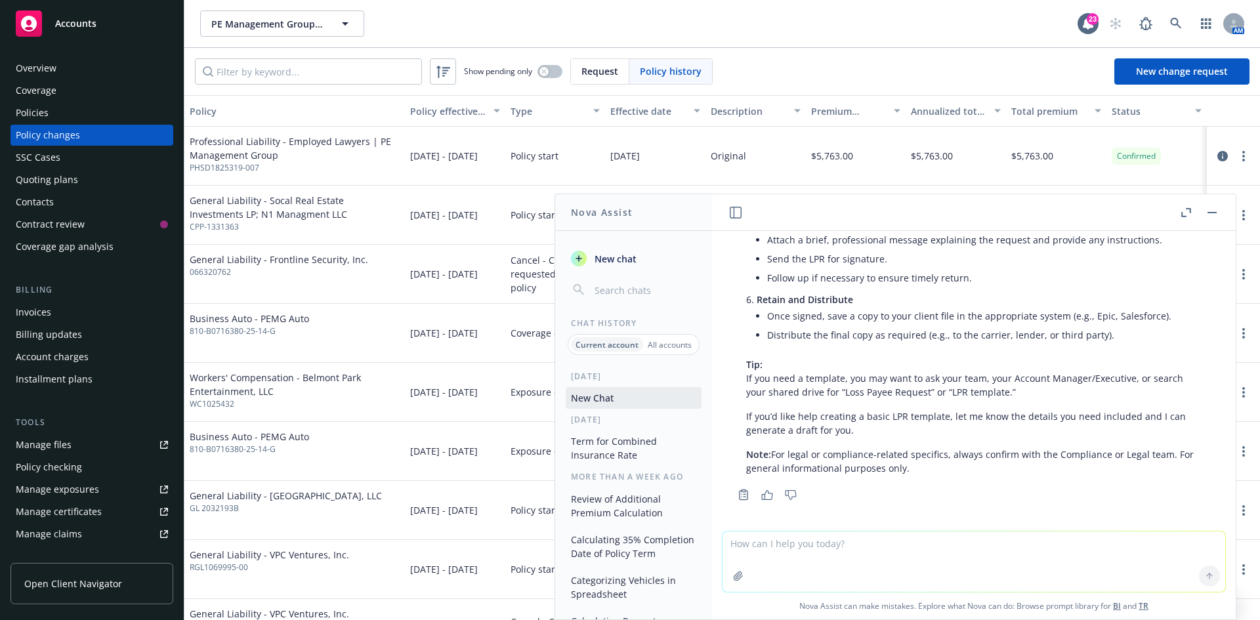
scroll to position [429, 0]
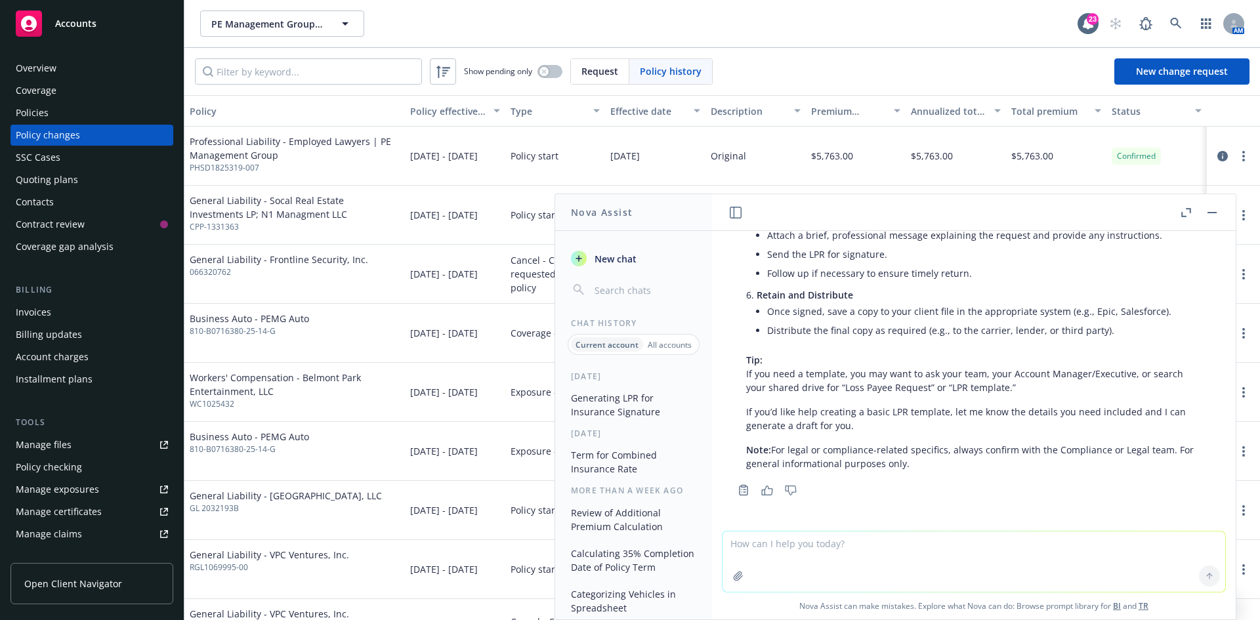
click at [64, 131] on div "Policy changes" at bounding box center [48, 135] width 64 height 21
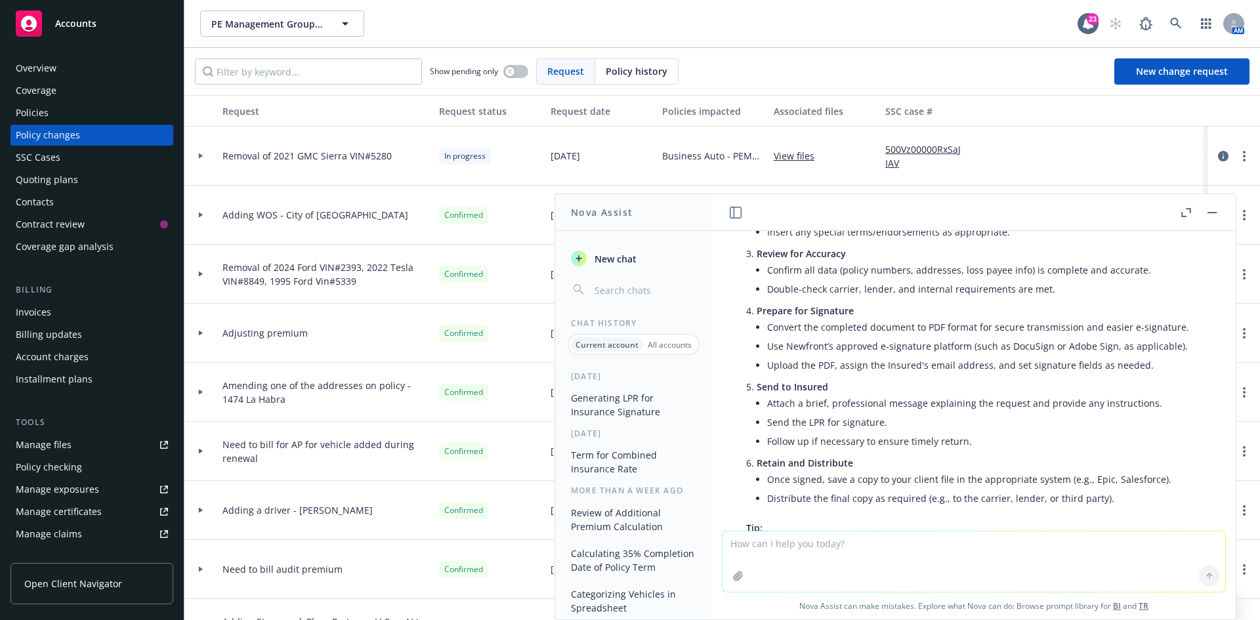
scroll to position [429, 0]
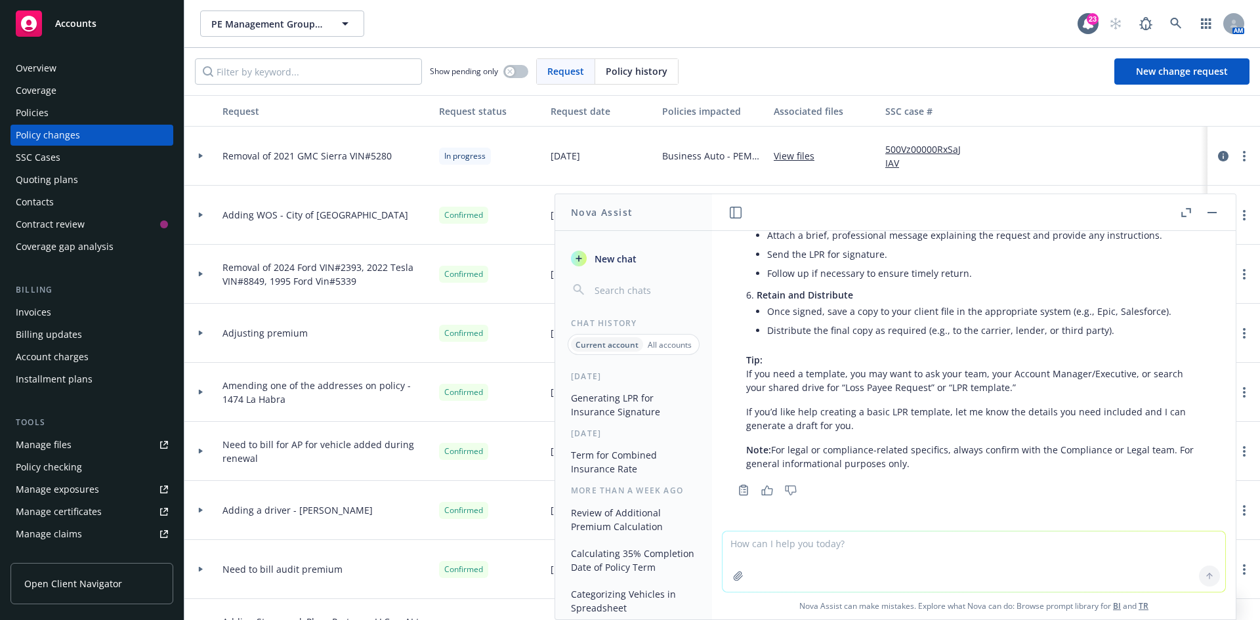
click at [1211, 216] on button "button" at bounding box center [1212, 213] width 16 height 16
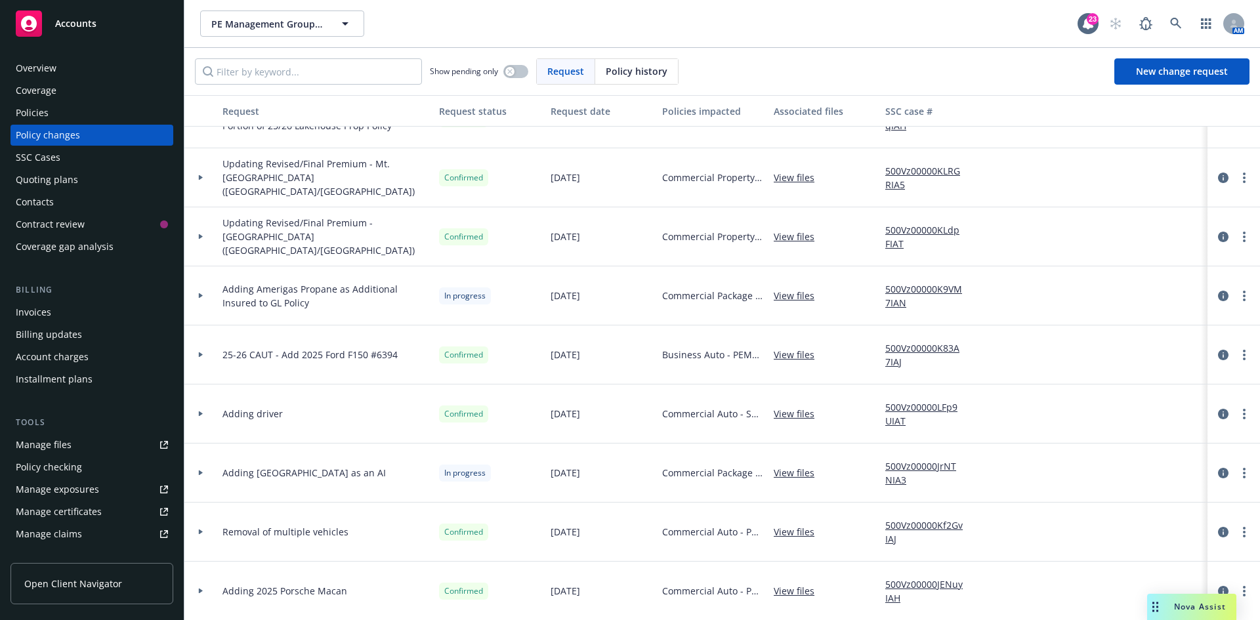
scroll to position [2166, 0]
click at [322, 66] on input "Filter by keyword..." at bounding box center [308, 71] width 227 height 26
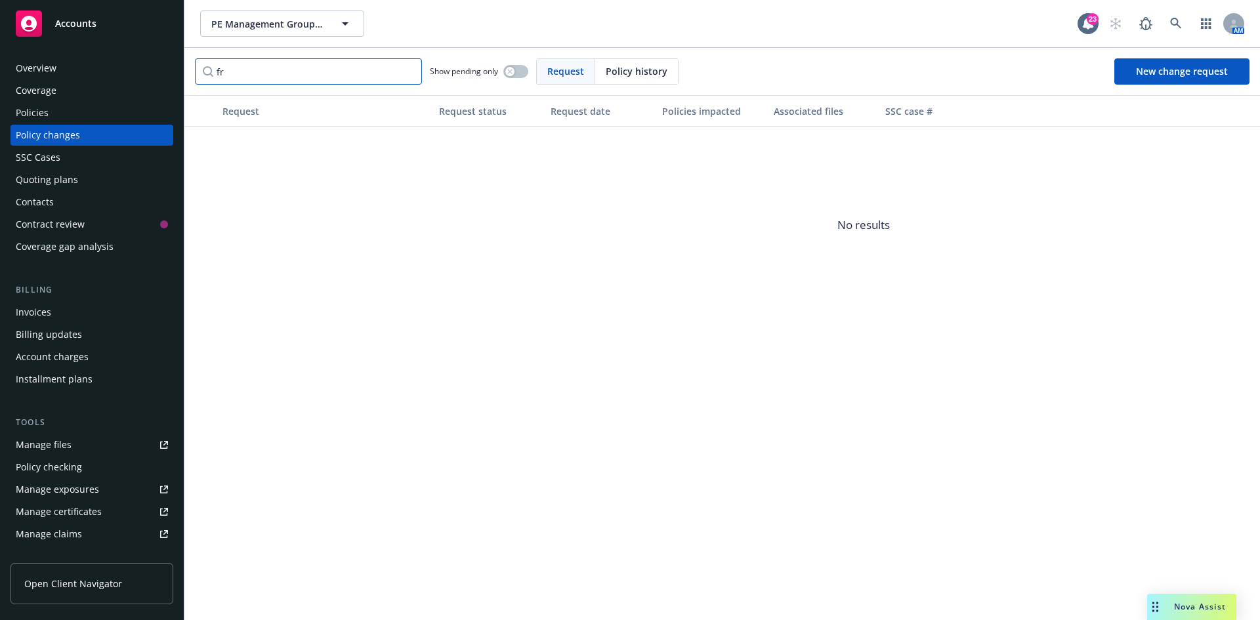
type input "f"
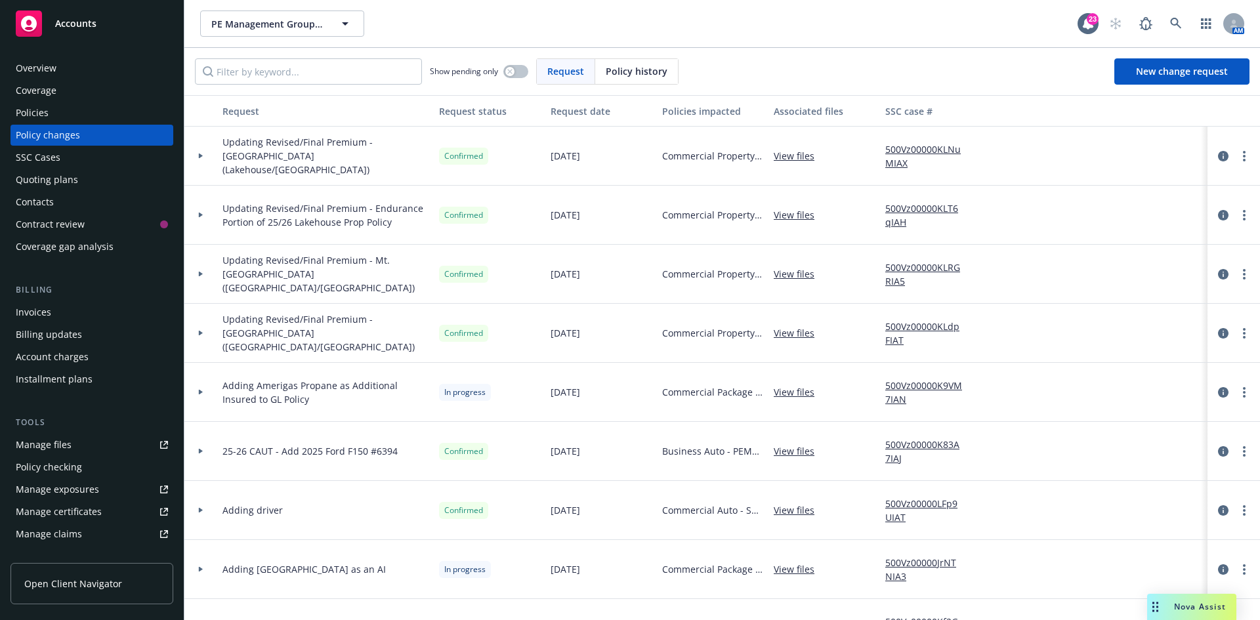
click at [42, 112] on div "Policies" at bounding box center [32, 112] width 33 height 21
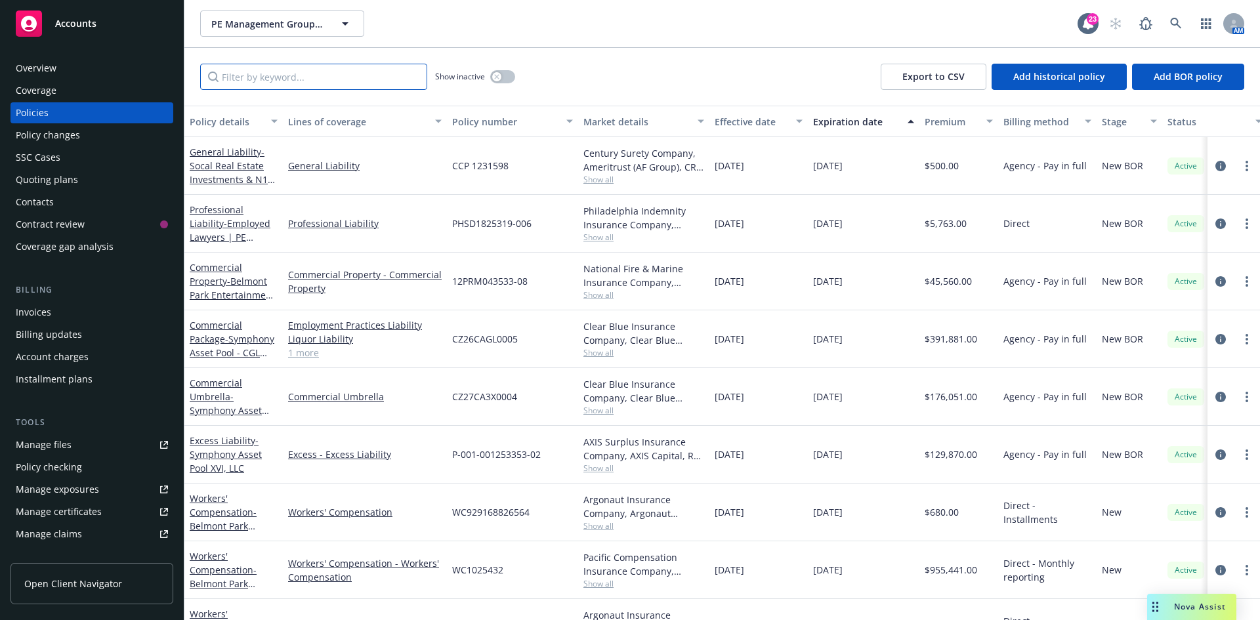
click at [383, 77] on input "Filter by keyword..." at bounding box center [313, 77] width 227 height 26
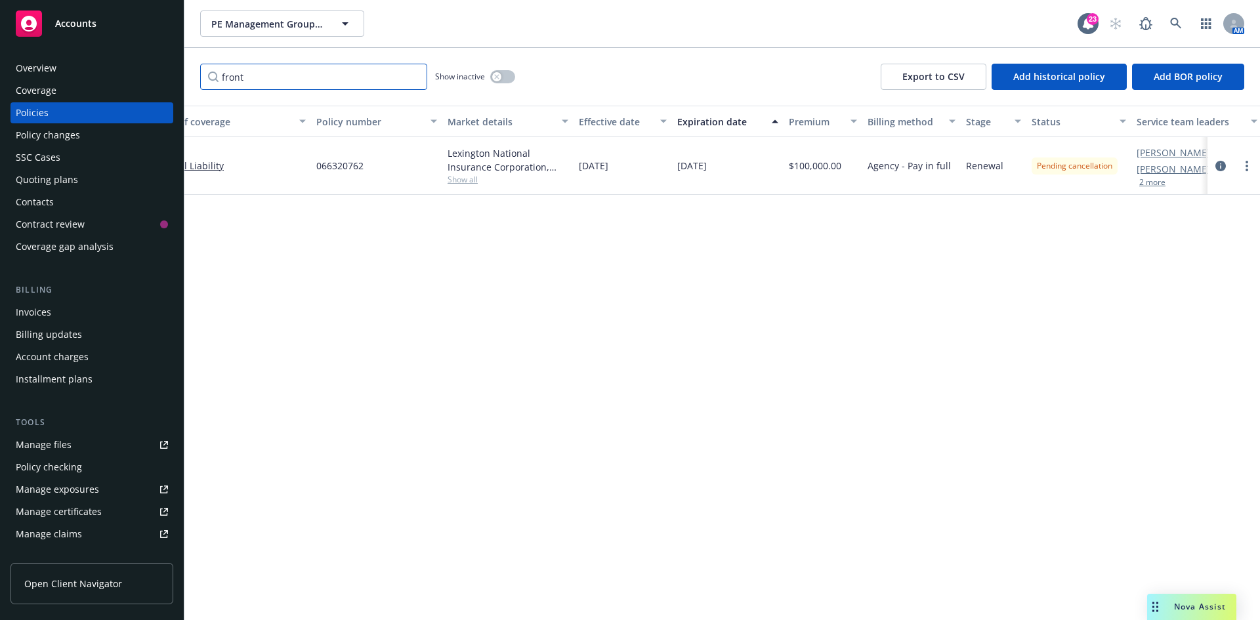
scroll to position [0, 137]
type input "front"
click at [1225, 164] on icon "circleInformation" at bounding box center [1221, 166] width 11 height 11
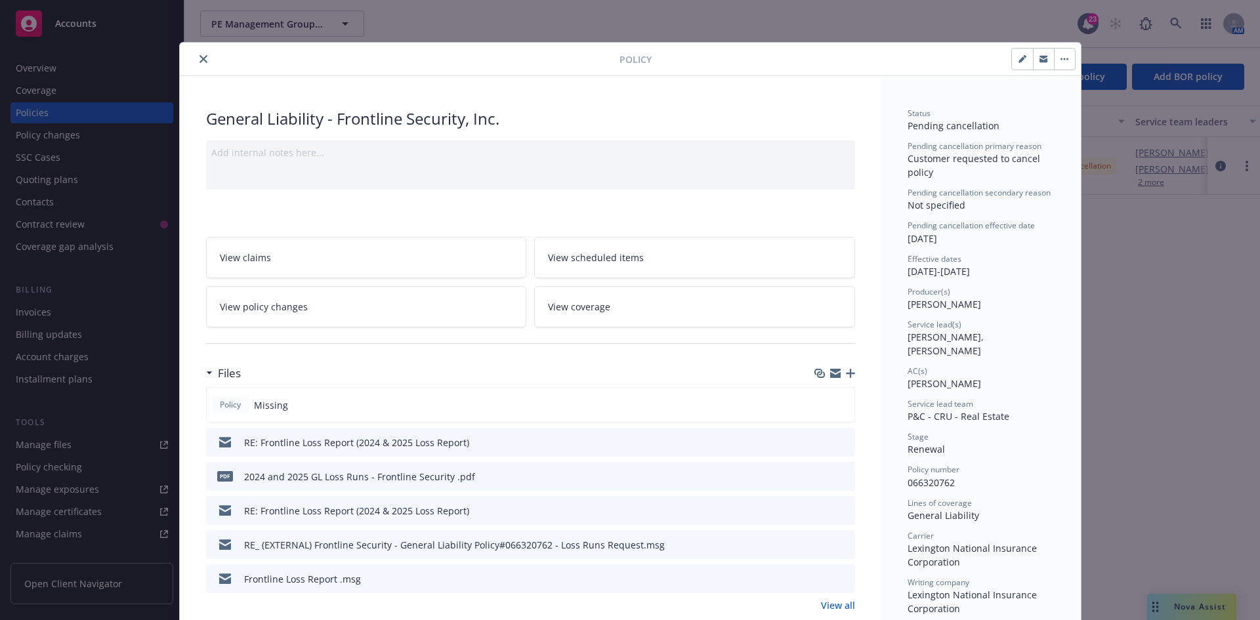
click at [1063, 58] on icon "button" at bounding box center [1065, 59] width 8 height 3
click at [202, 59] on button "close" at bounding box center [204, 59] width 16 height 16
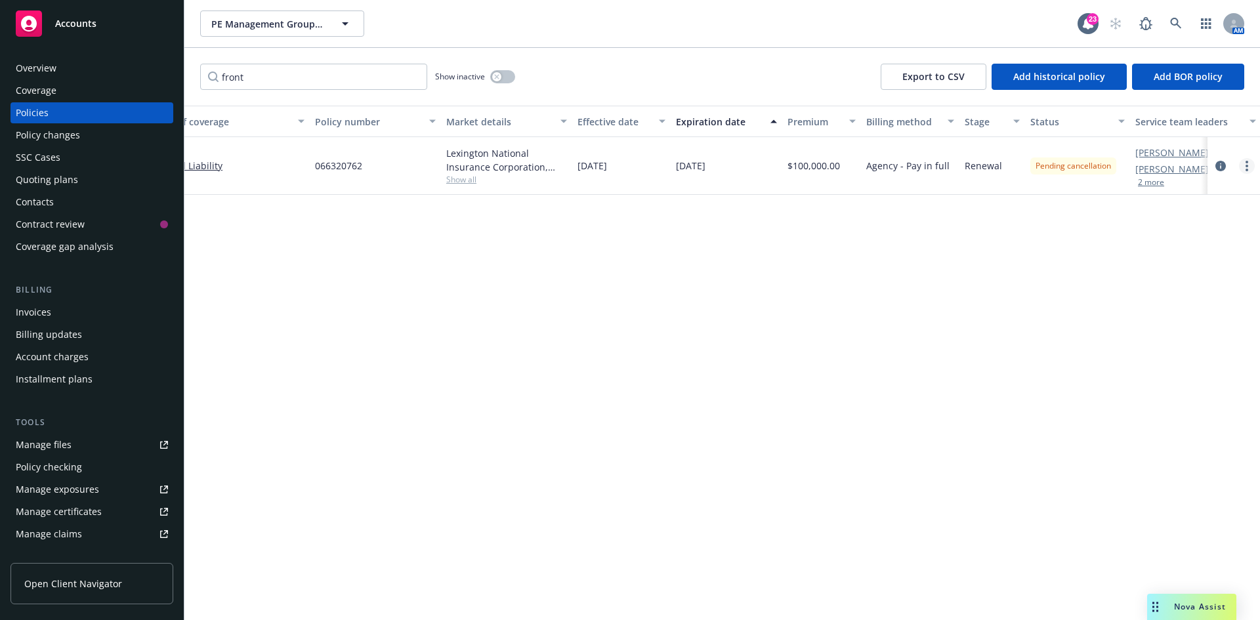
click at [1250, 171] on link "more" at bounding box center [1247, 166] width 16 height 16
click at [844, 364] on div "Policy details Lines of coverage Policy number Market details Effective date Ex…" at bounding box center [722, 363] width 1076 height 515
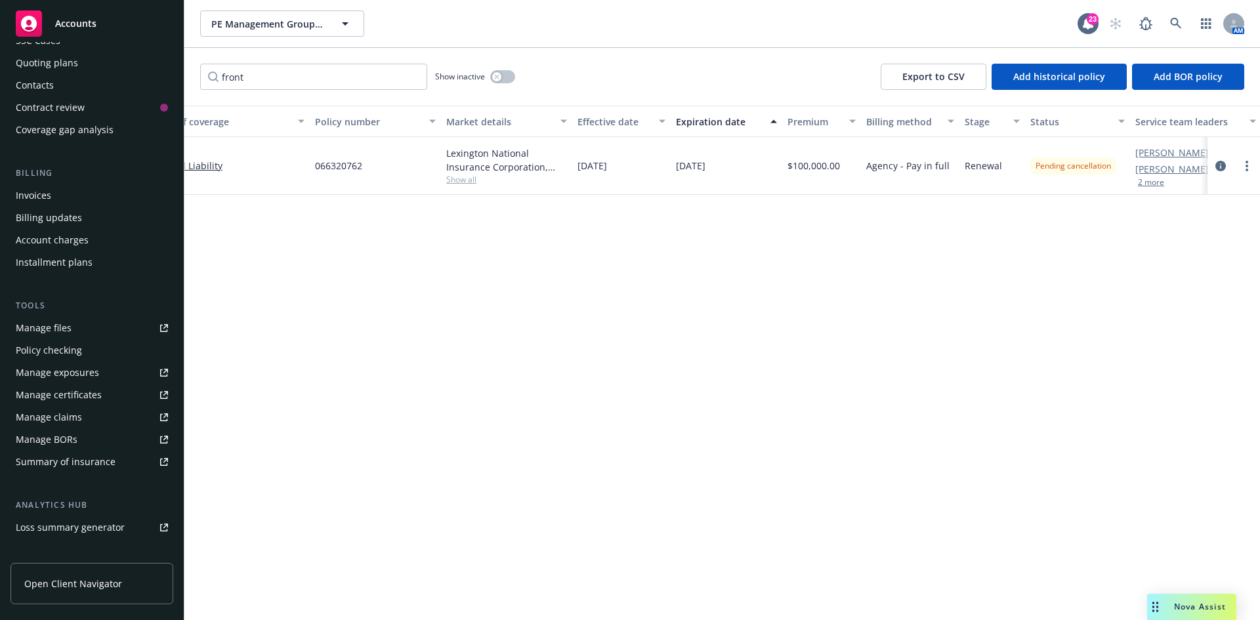
scroll to position [257, 0]
